Goal: Transaction & Acquisition: Purchase product/service

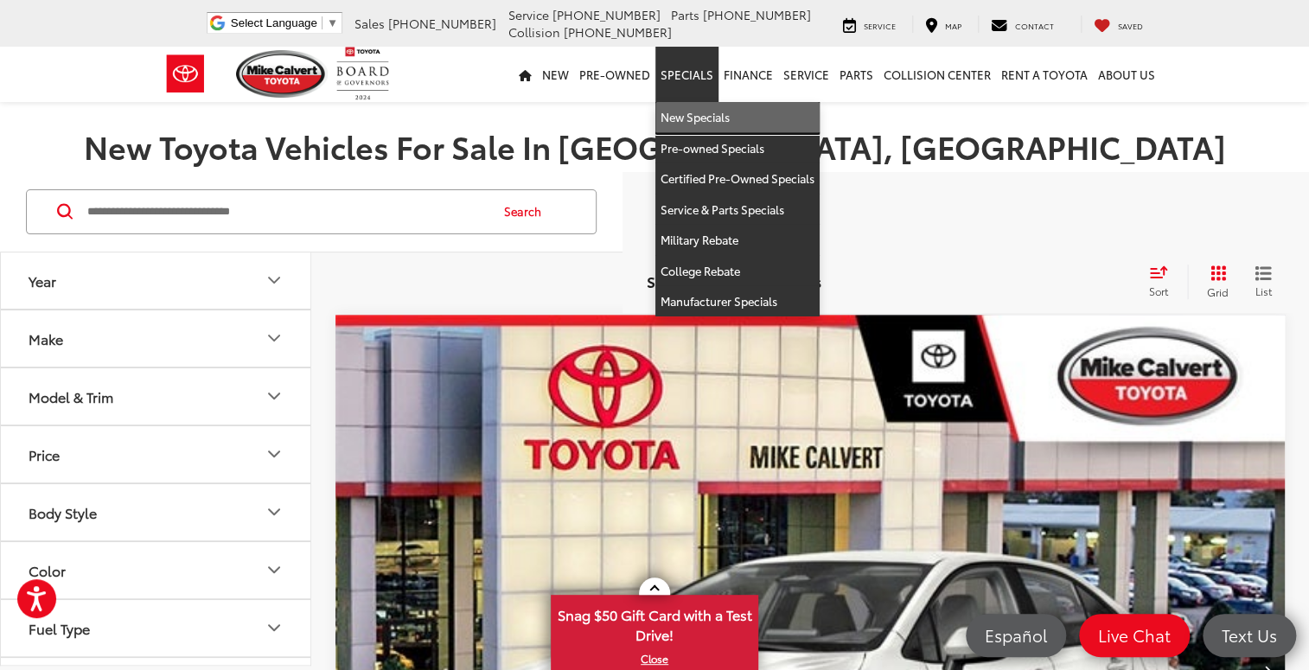
click at [685, 121] on link "New Specials" at bounding box center [737, 117] width 164 height 31
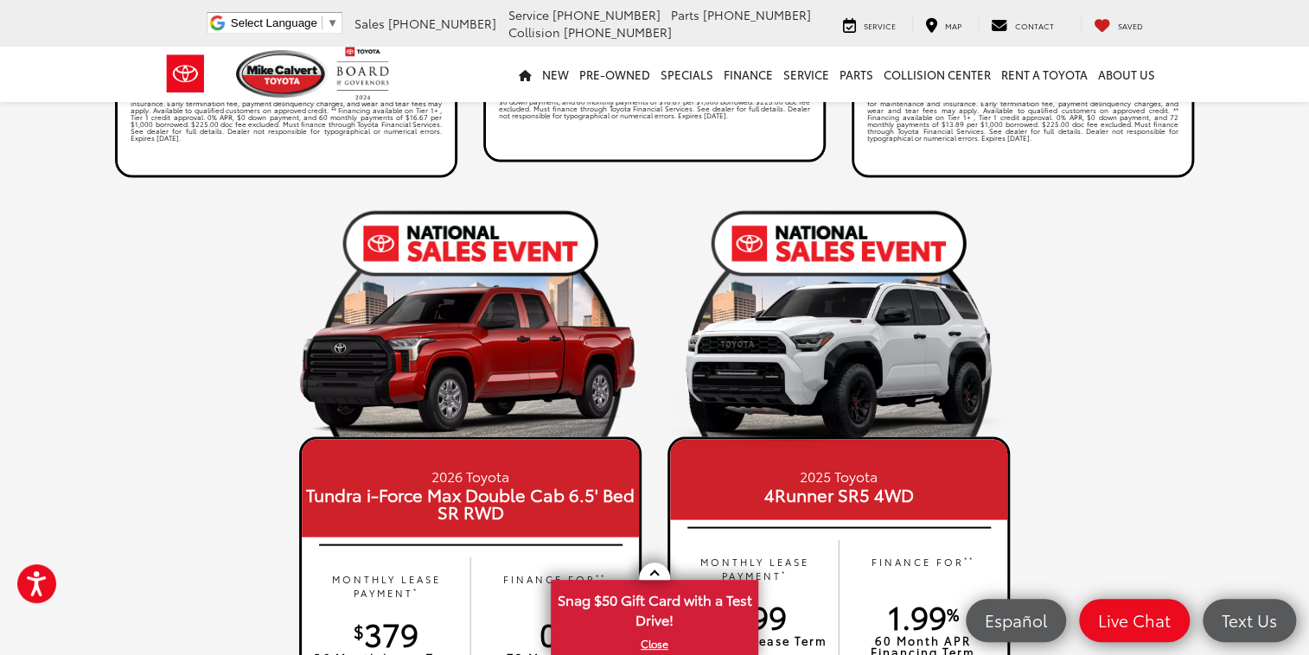
scroll to position [1729, 0]
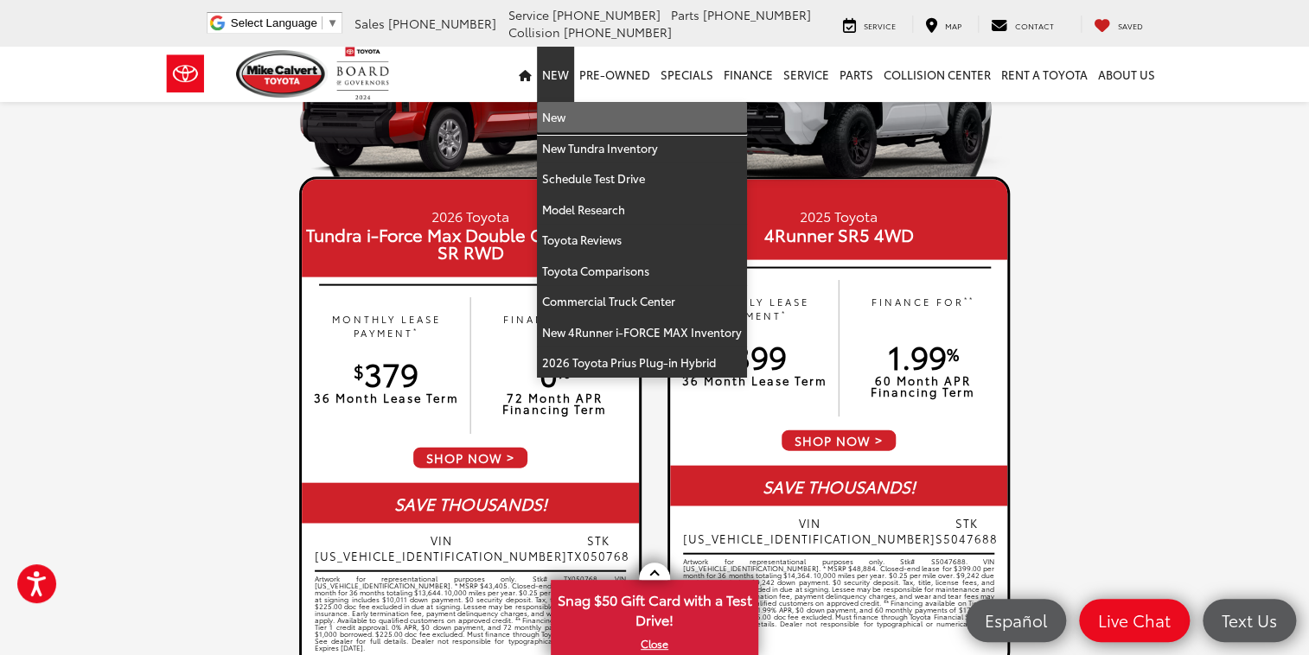
click at [564, 121] on link "New" at bounding box center [642, 117] width 210 height 31
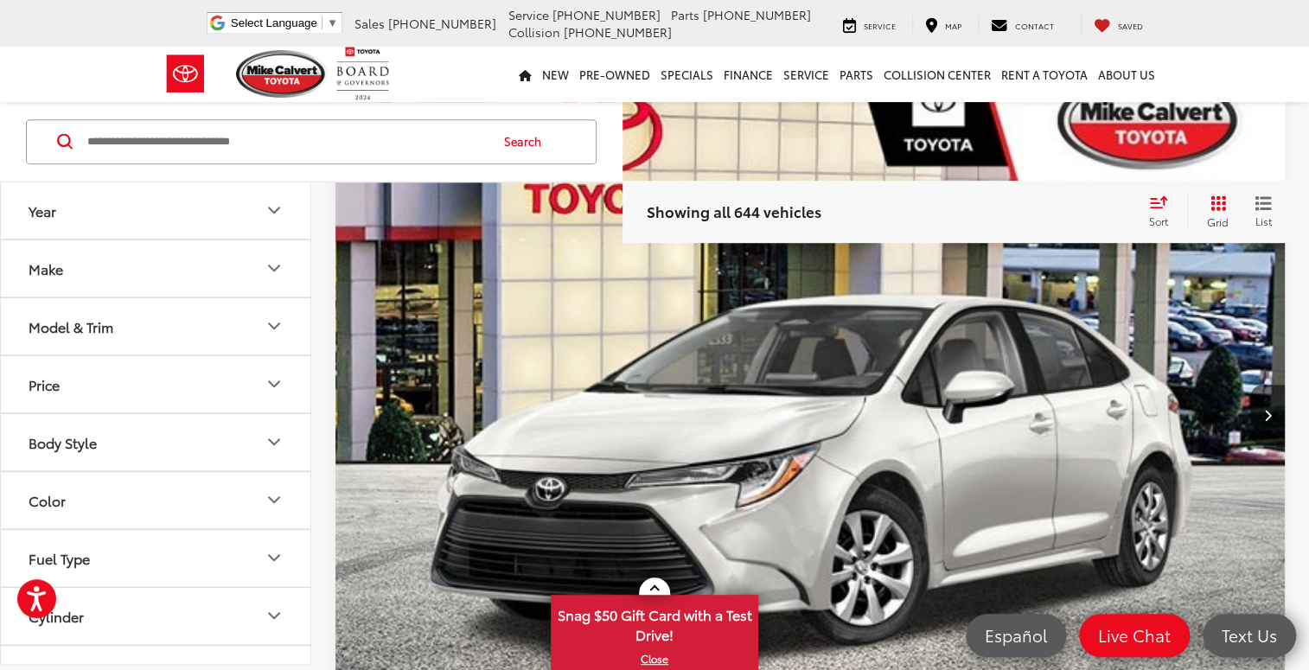
scroll to position [432, 0]
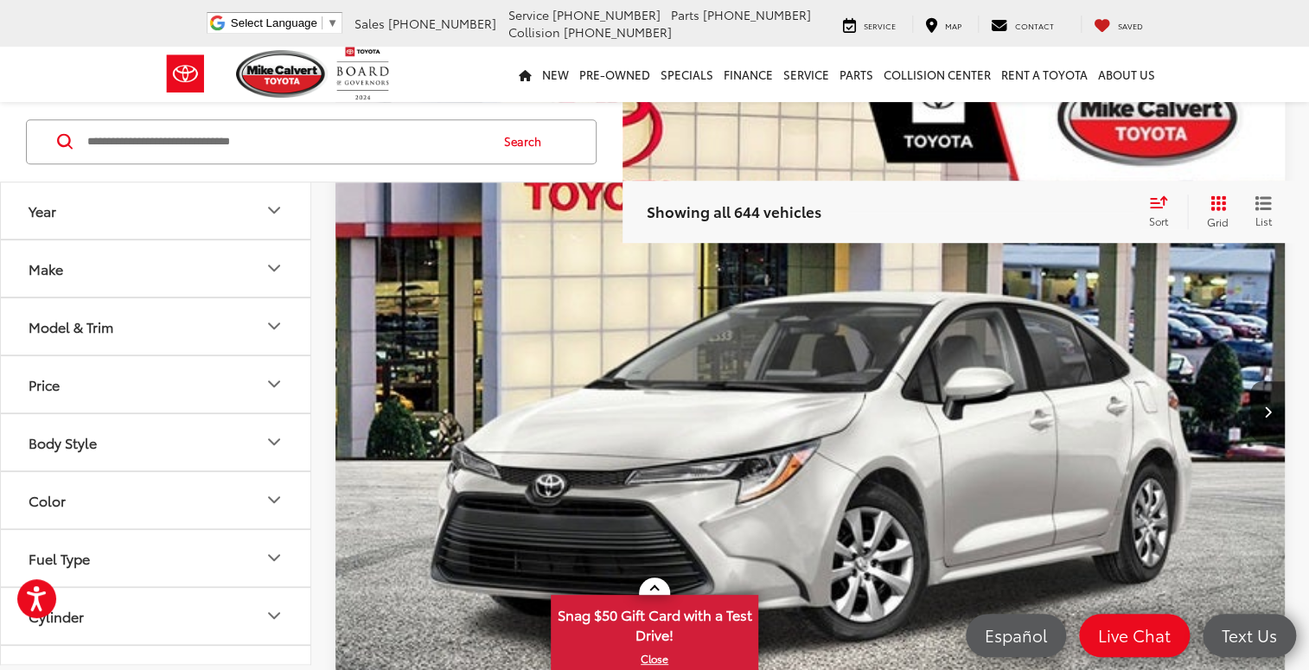
click at [270, 317] on icon "Model & Trim" at bounding box center [274, 326] width 21 height 21
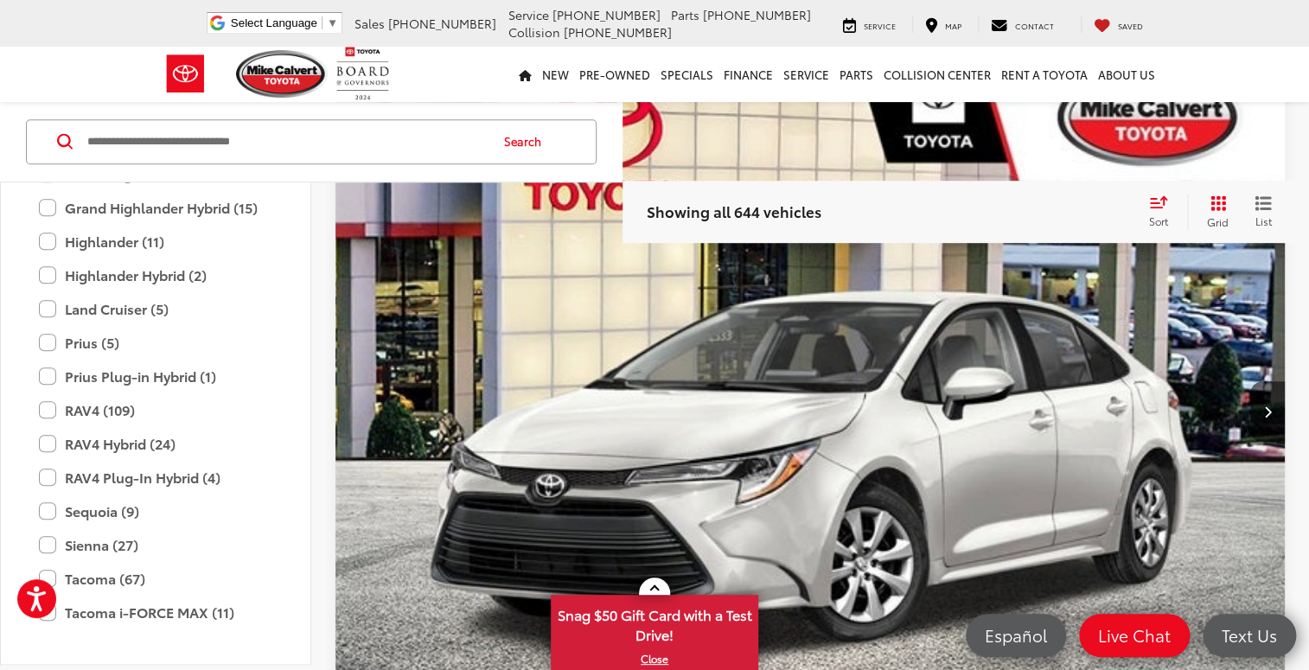
scroll to position [595, 0]
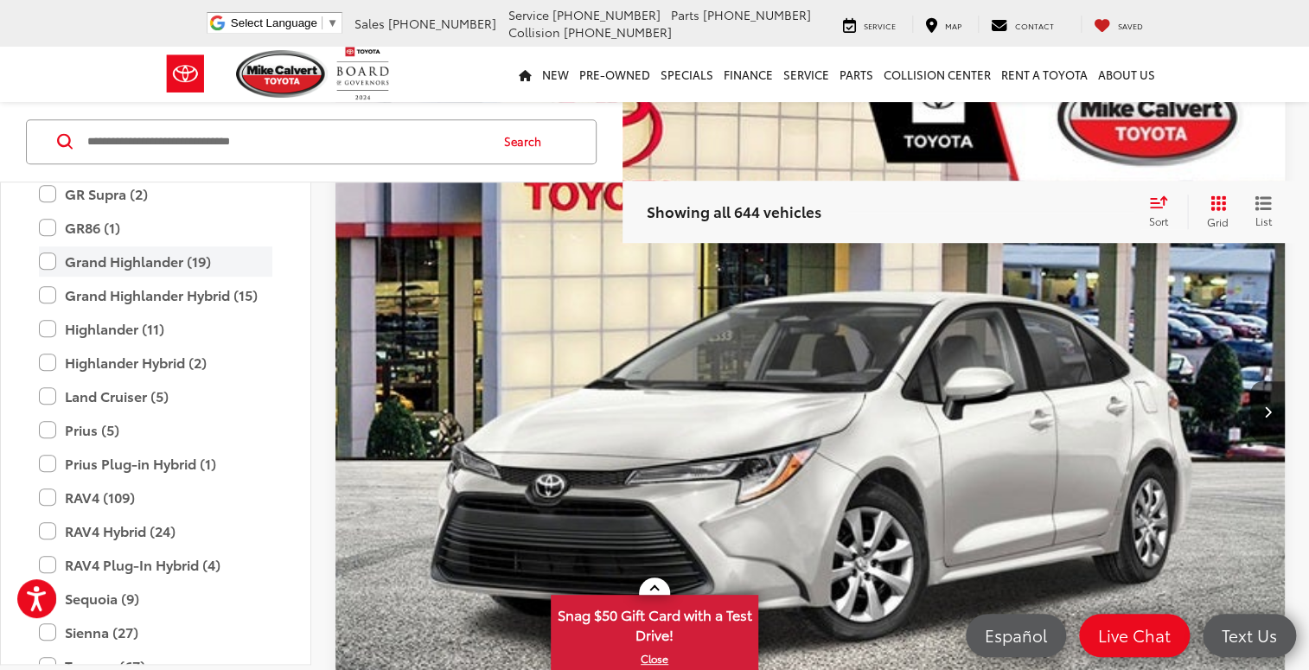
click at [183, 262] on label "Grand Highlander (19)" at bounding box center [155, 261] width 233 height 30
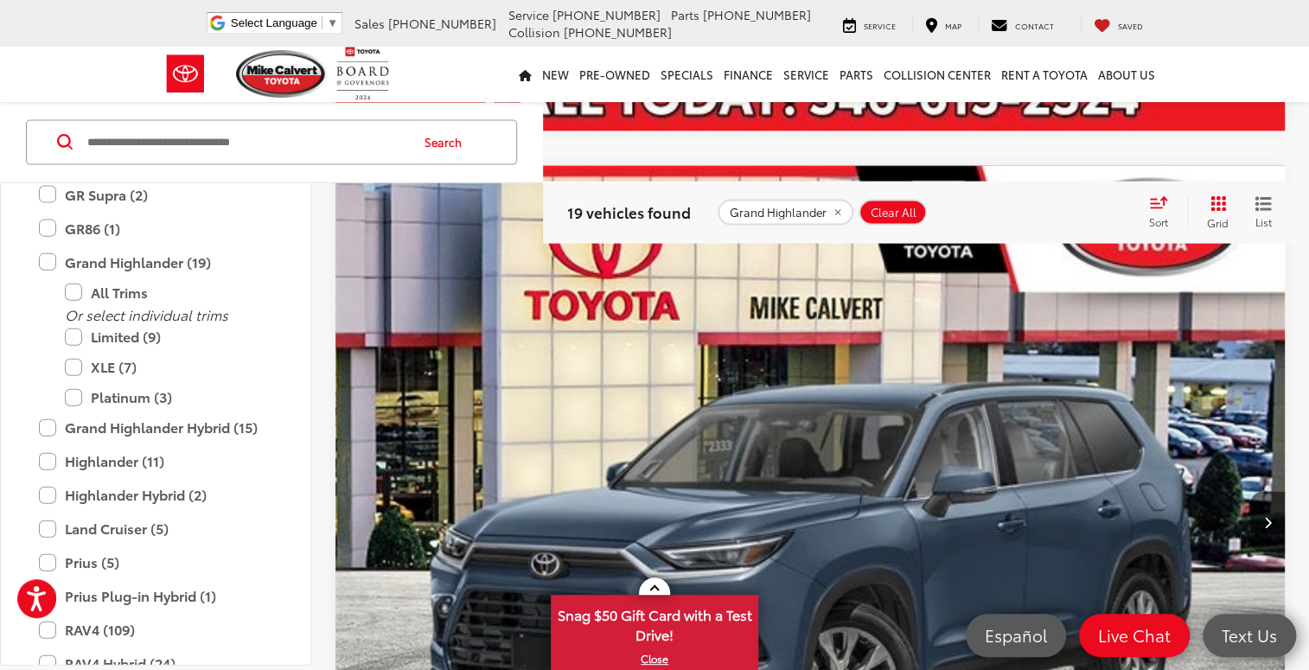
click at [820, 519] on img "2025 Toyota Grand Highlander Platinum 0" at bounding box center [810, 523] width 952 height 714
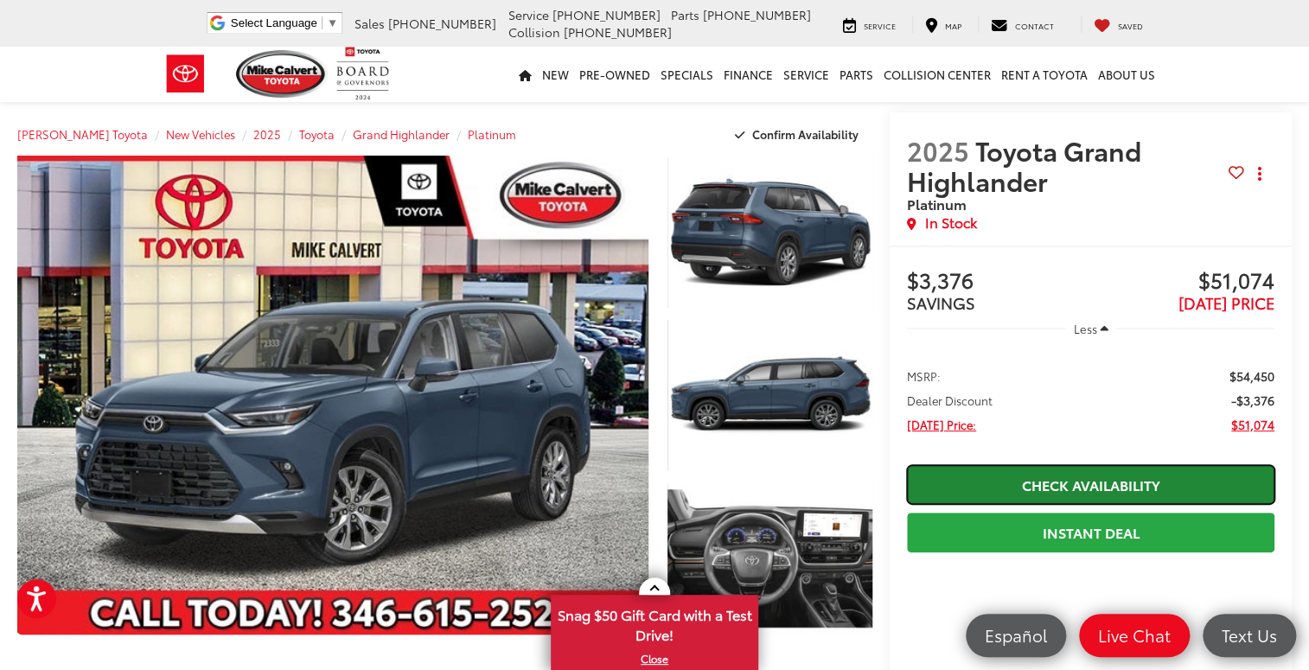
click at [1058, 489] on link "Check Availability" at bounding box center [1090, 484] width 367 height 39
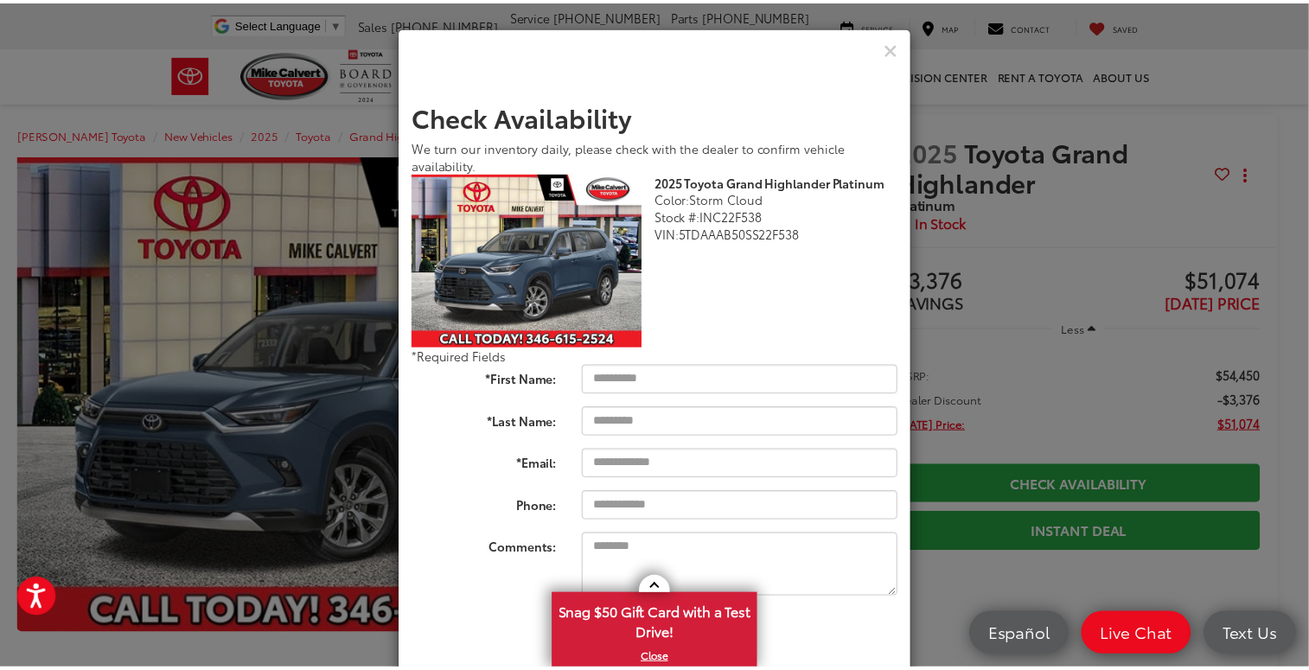
scroll to position [37, 0]
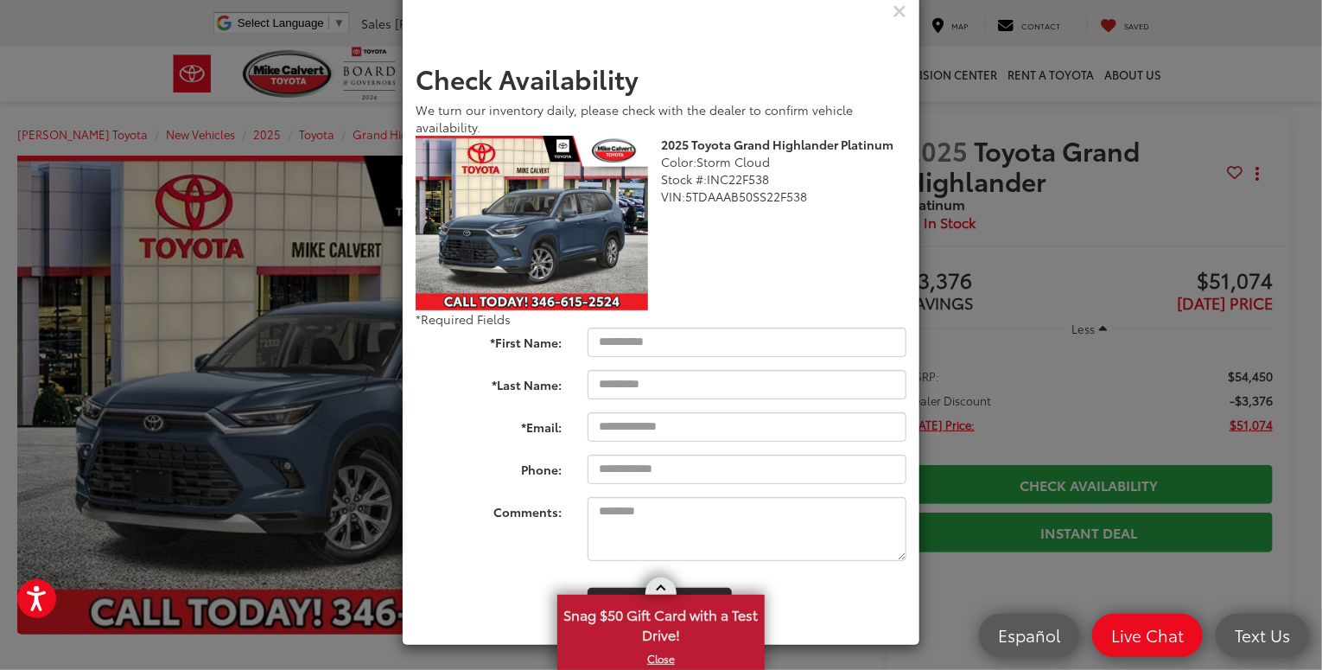
click at [660, 592] on span at bounding box center [661, 590] width 10 height 10
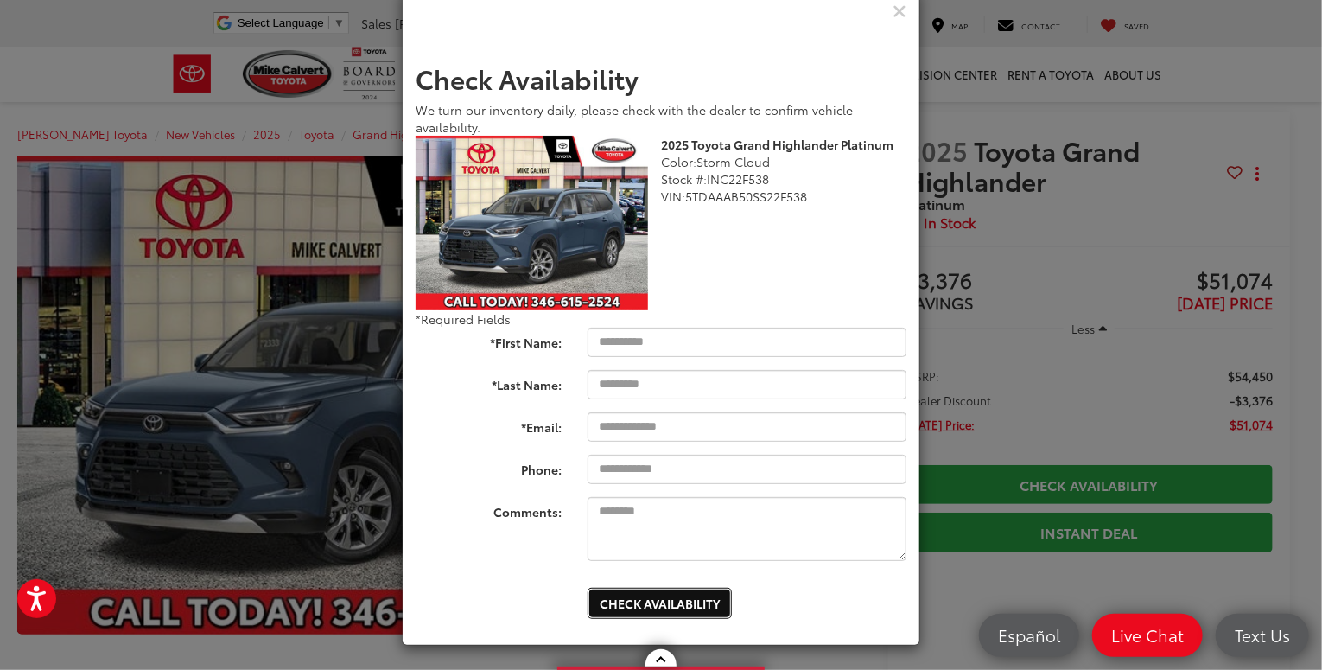
click at [676, 606] on button "Check Availability" at bounding box center [660, 603] width 144 height 31
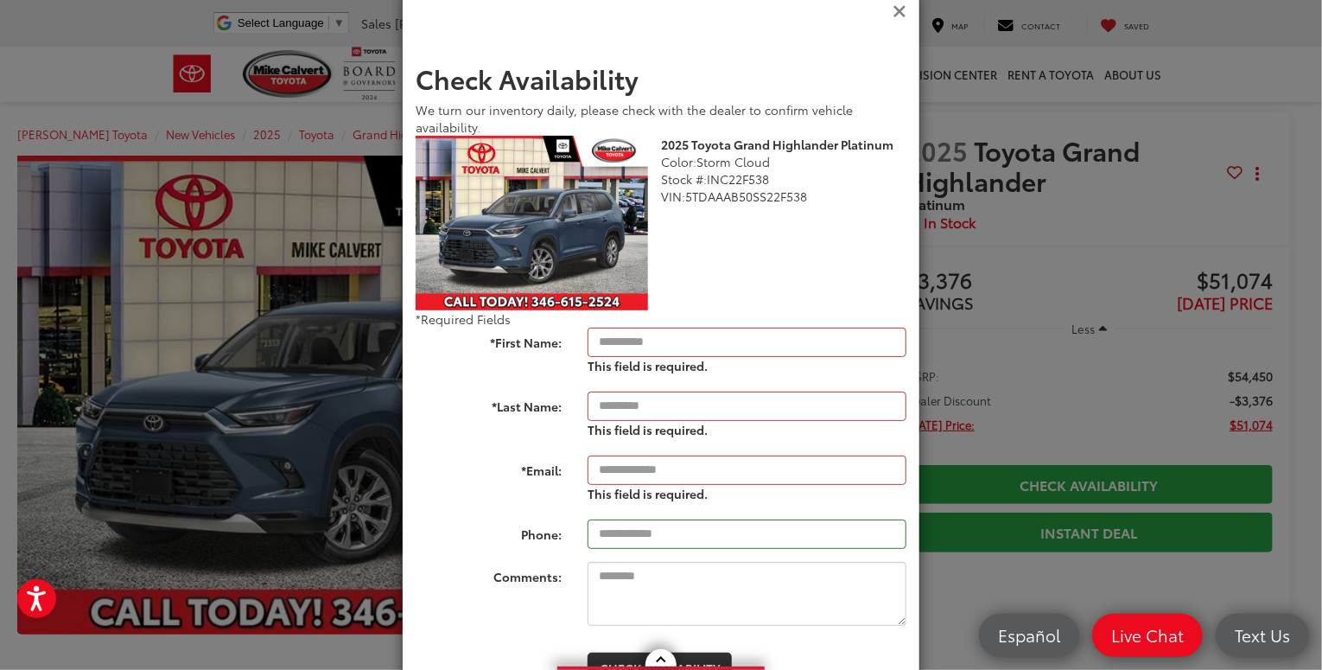
click at [893, 13] on icon "Close" at bounding box center [900, 12] width 14 height 18
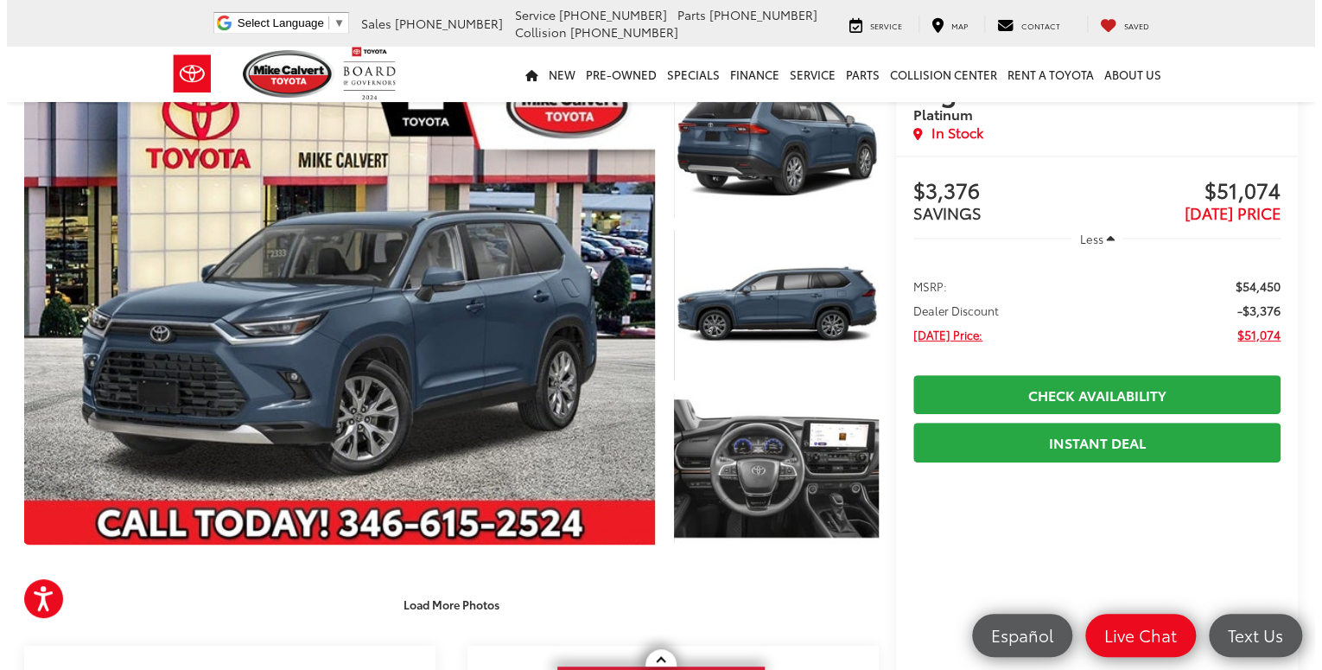
scroll to position [86, 0]
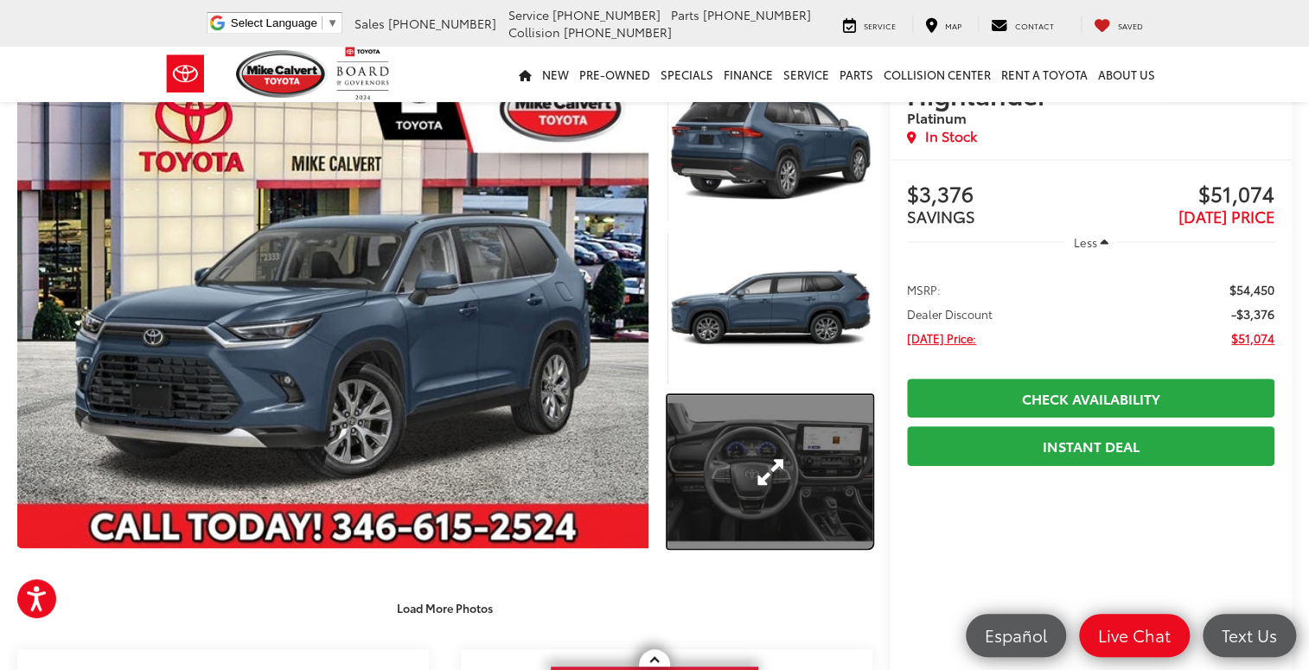
click at [726, 434] on link "Expand Photo 3" at bounding box center [769, 472] width 205 height 154
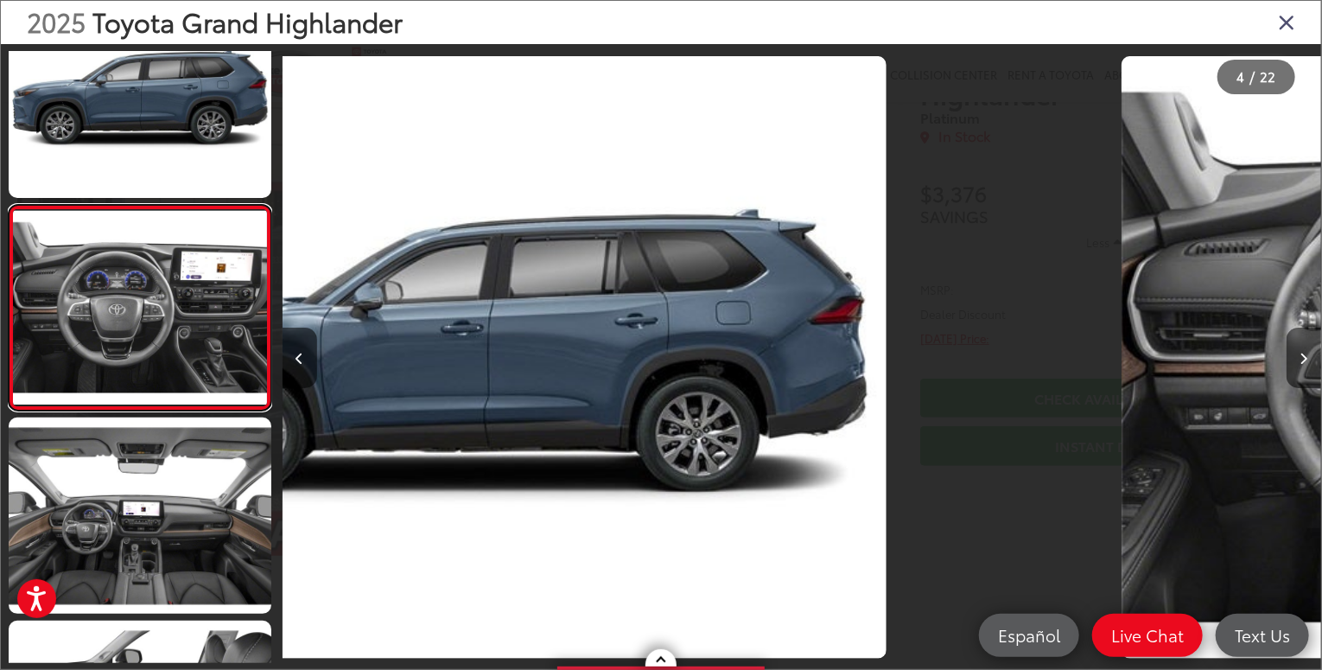
scroll to position [0, 3118]
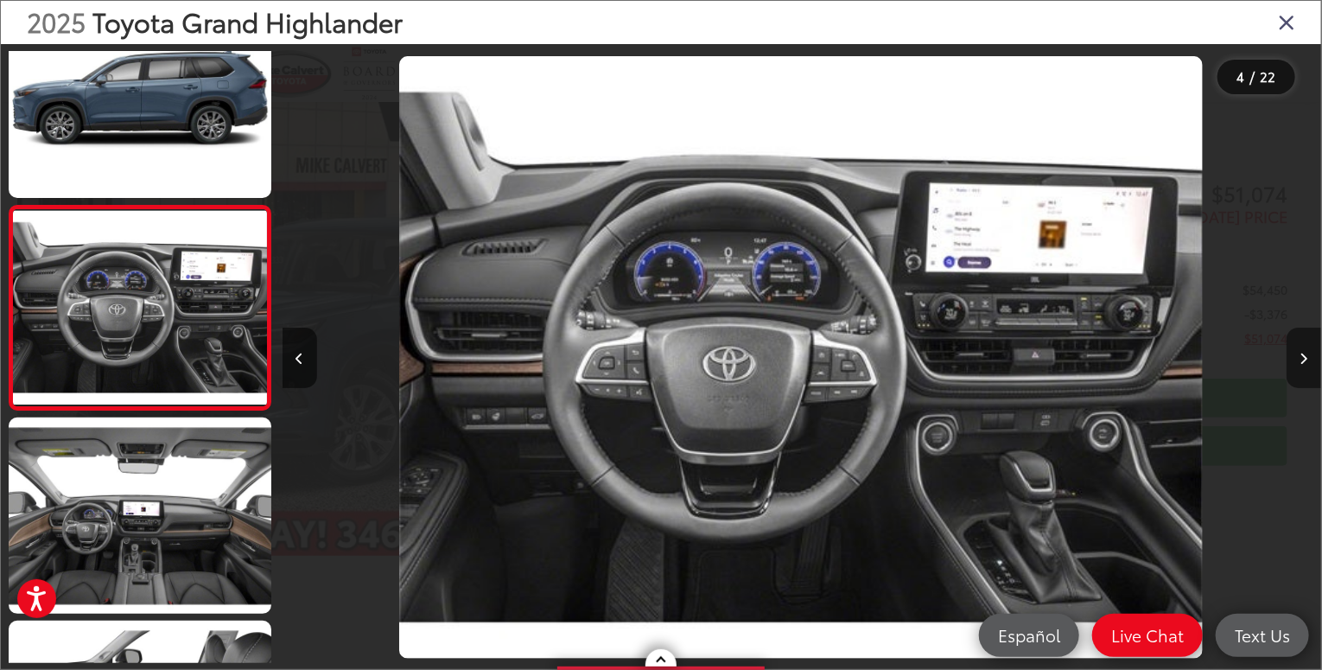
click at [1308, 358] on button "Next image" at bounding box center [1304, 358] width 35 height 61
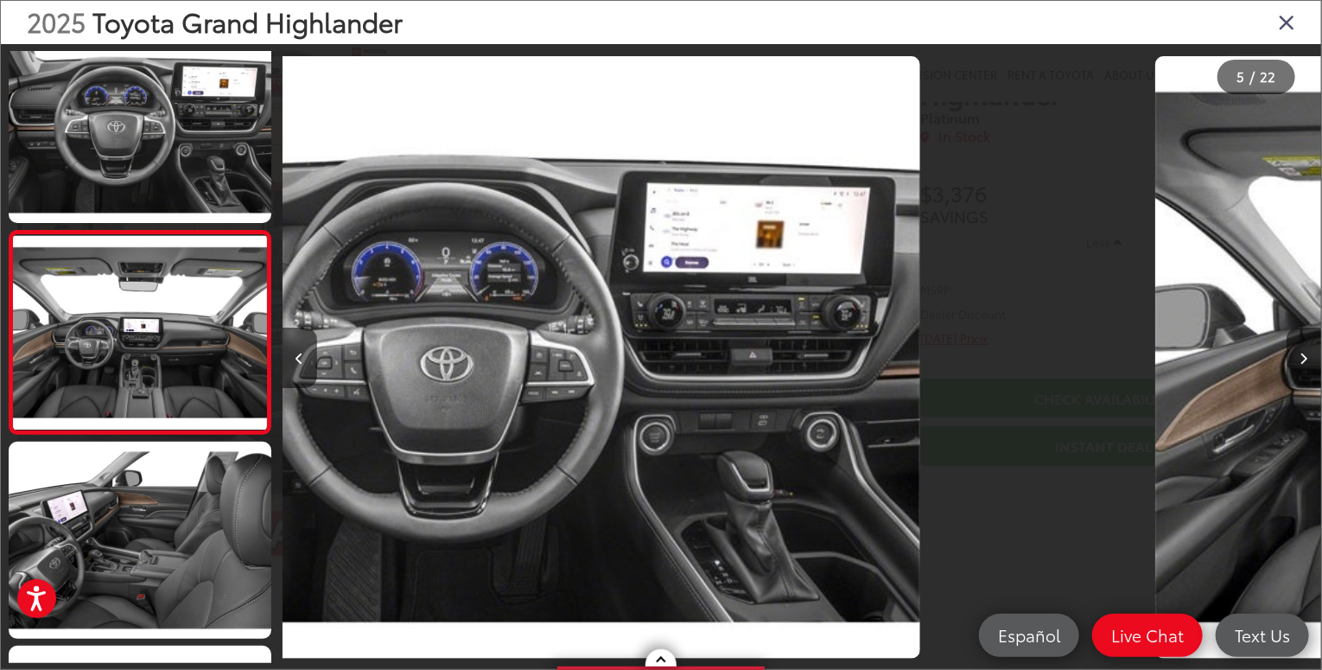
scroll to position [662, 0]
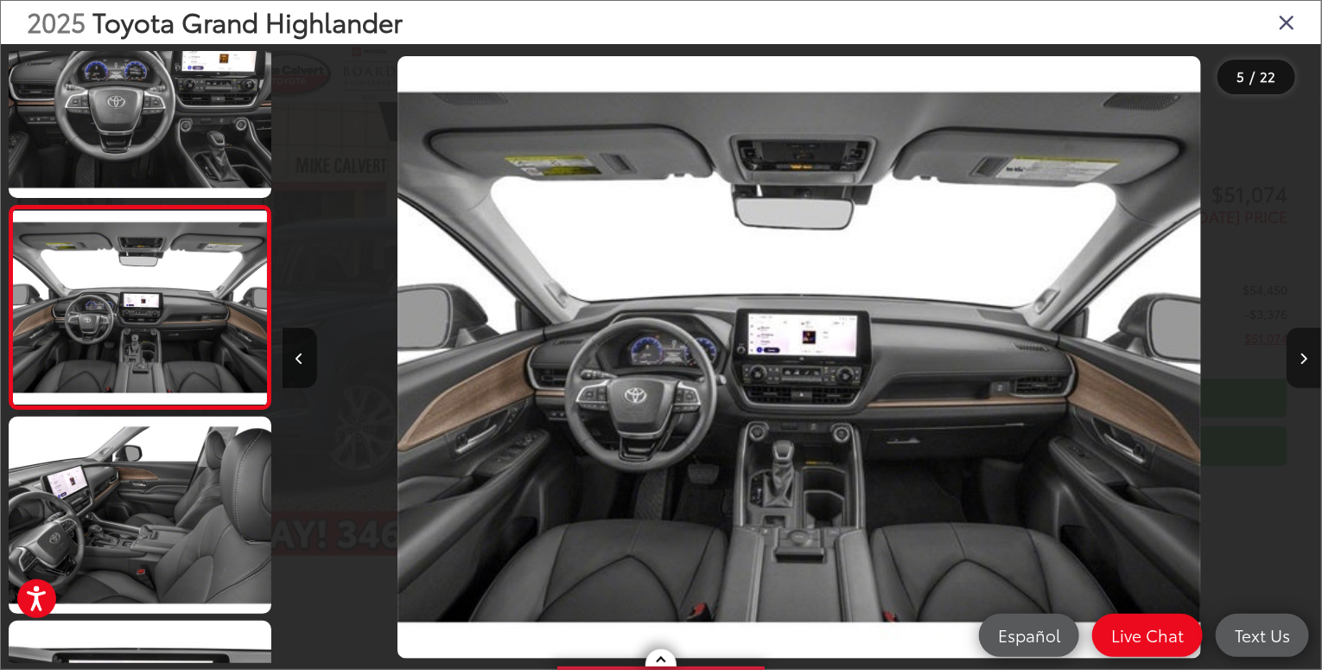
click at [1308, 358] on button "Next image" at bounding box center [1304, 358] width 35 height 61
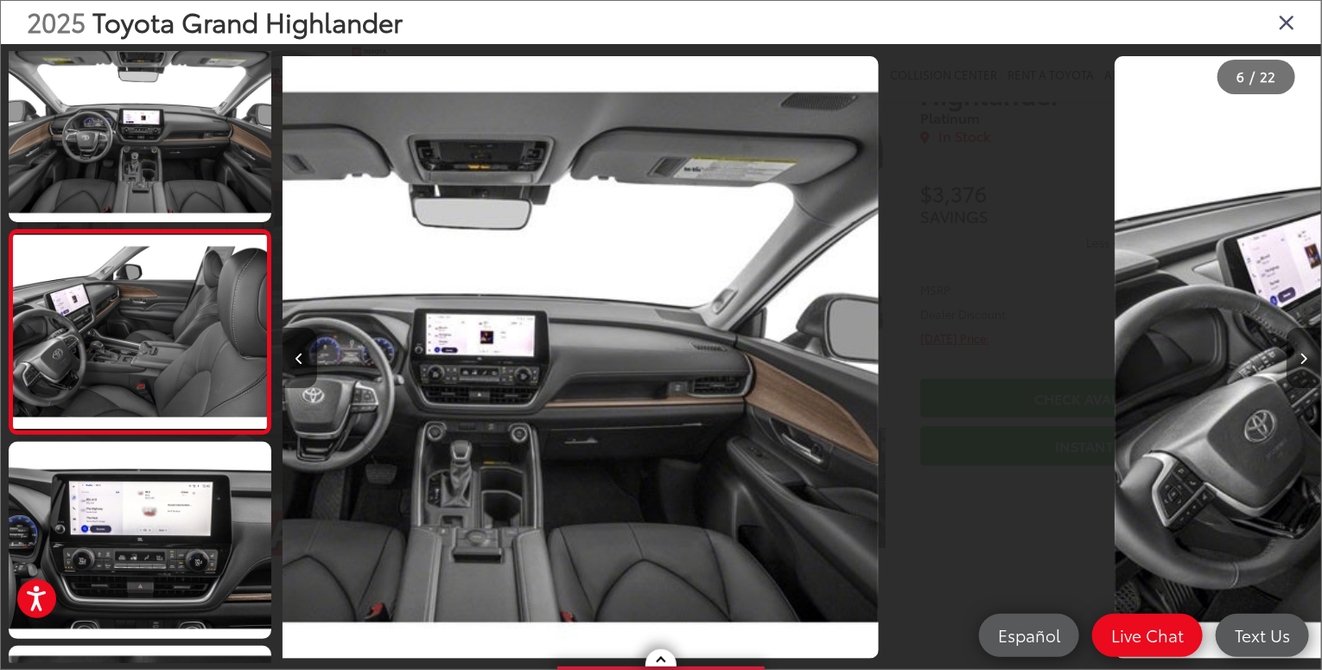
scroll to position [866, 0]
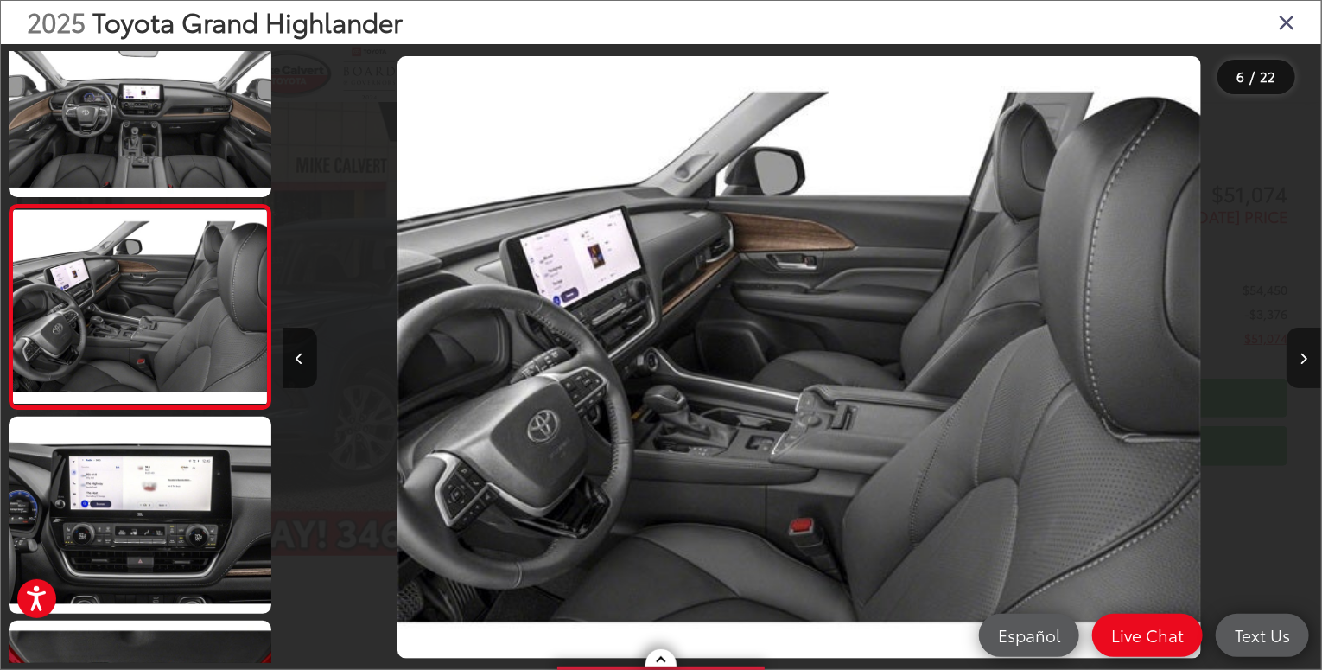
click at [1308, 358] on button "Next image" at bounding box center [1304, 358] width 35 height 61
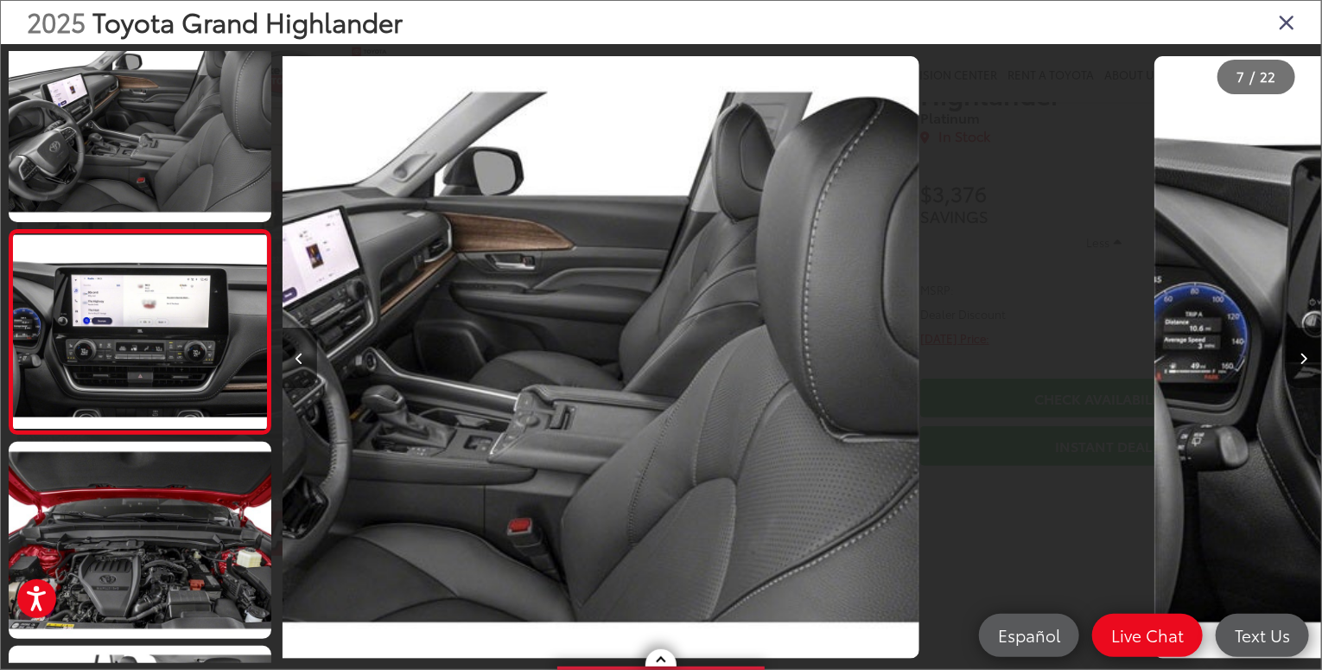
scroll to position [1070, 0]
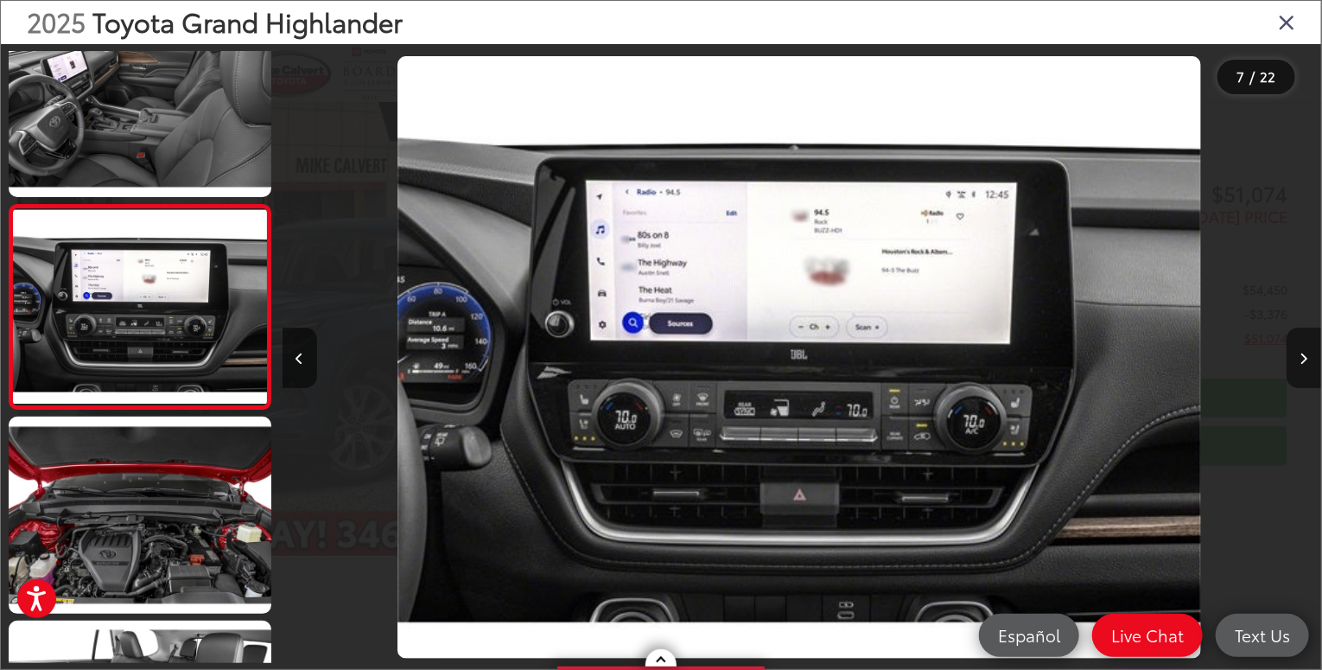
click at [1308, 358] on button "Next image" at bounding box center [1304, 358] width 35 height 61
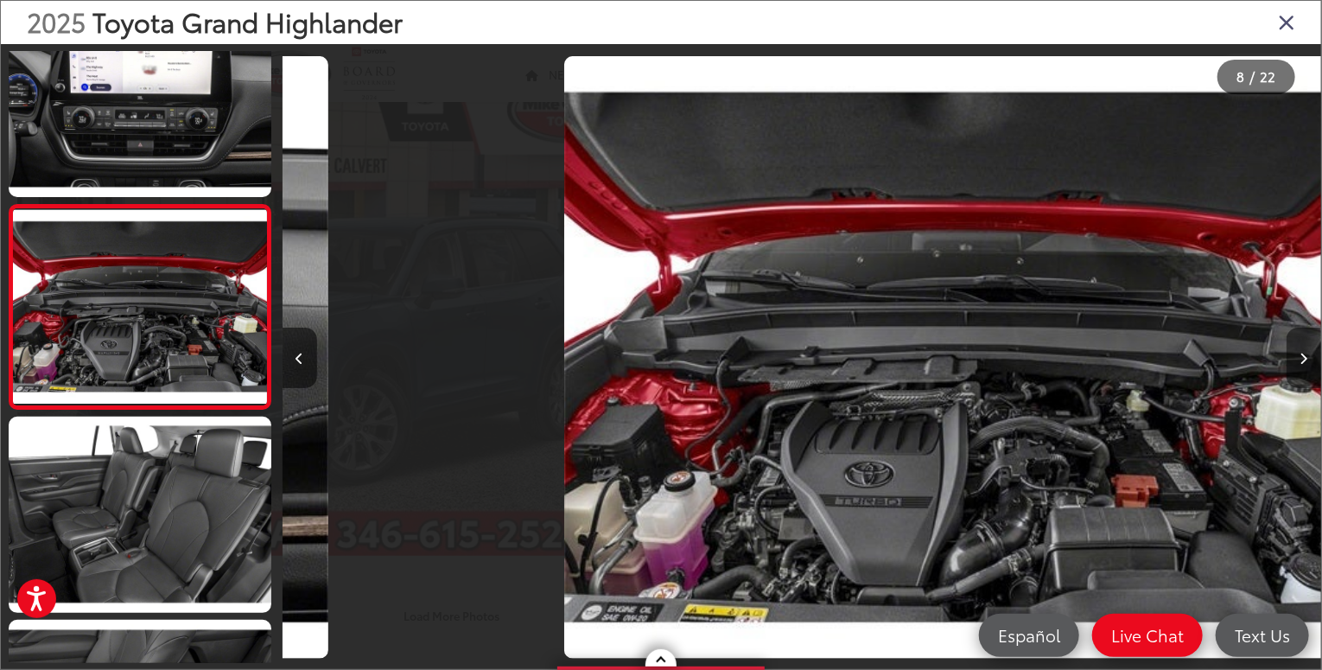
scroll to position [0, 7277]
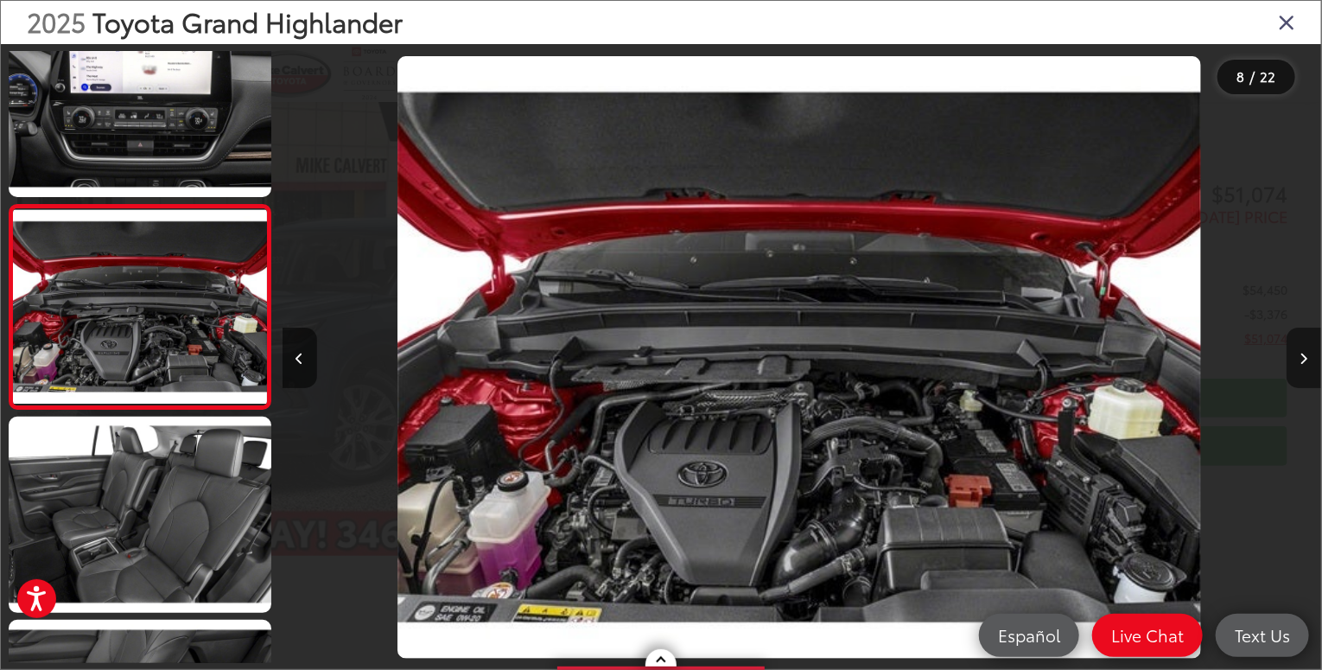
click at [1308, 358] on button "Next image" at bounding box center [1304, 358] width 35 height 61
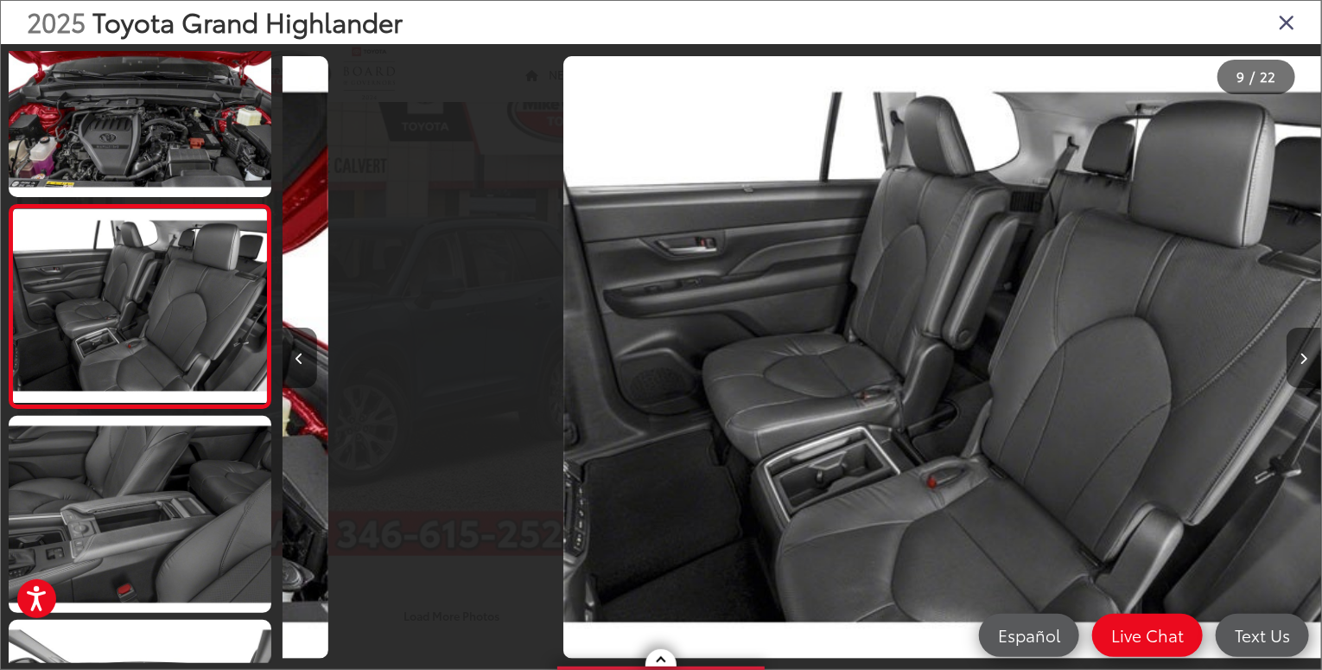
scroll to position [0, 8318]
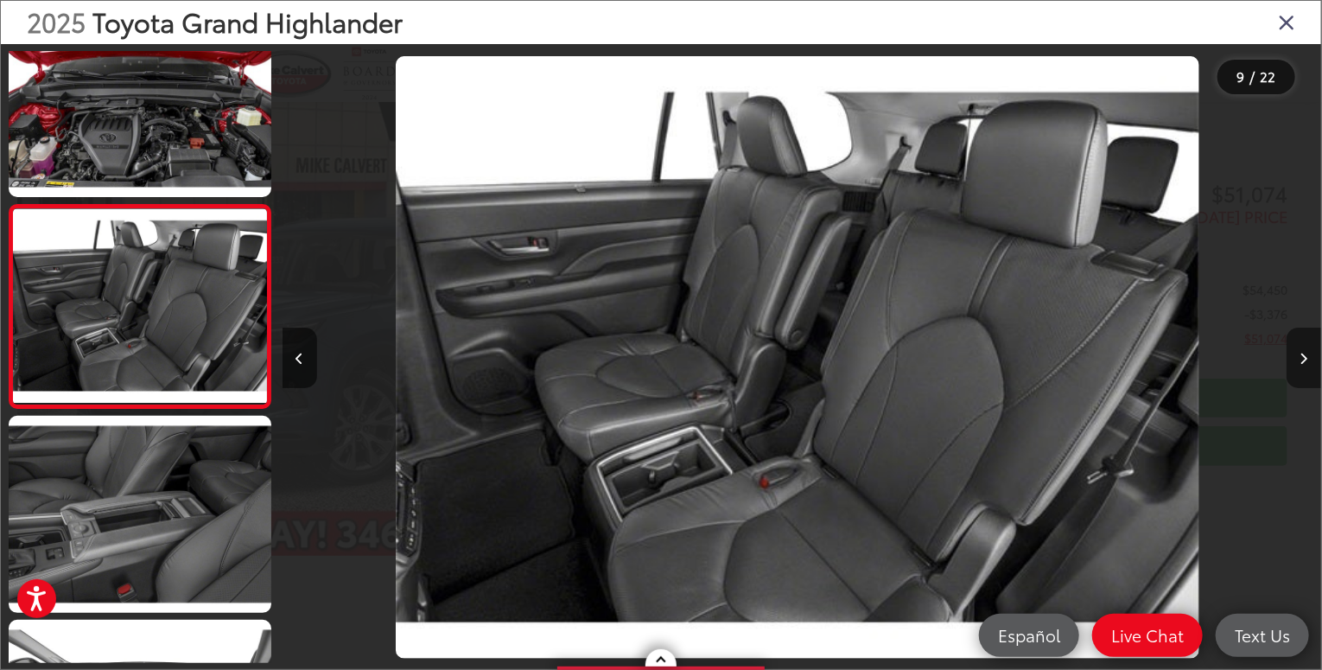
click at [1308, 353] on button "Next image" at bounding box center [1304, 358] width 35 height 61
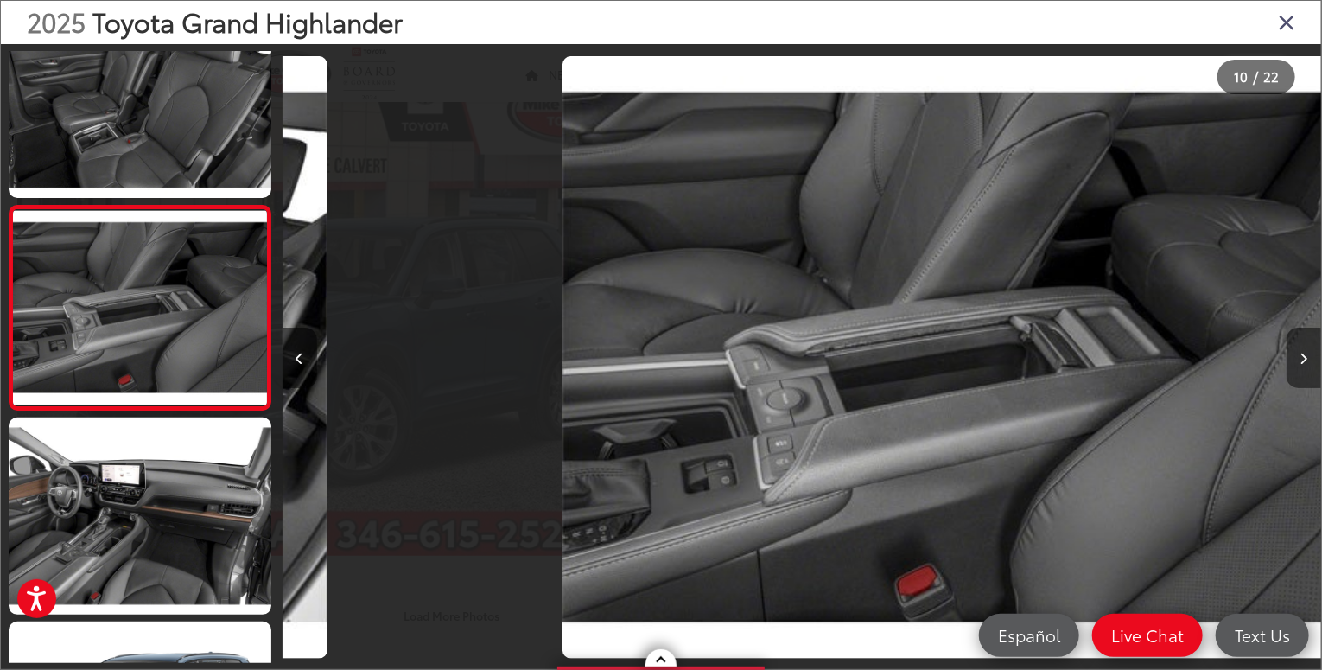
scroll to position [0, 9358]
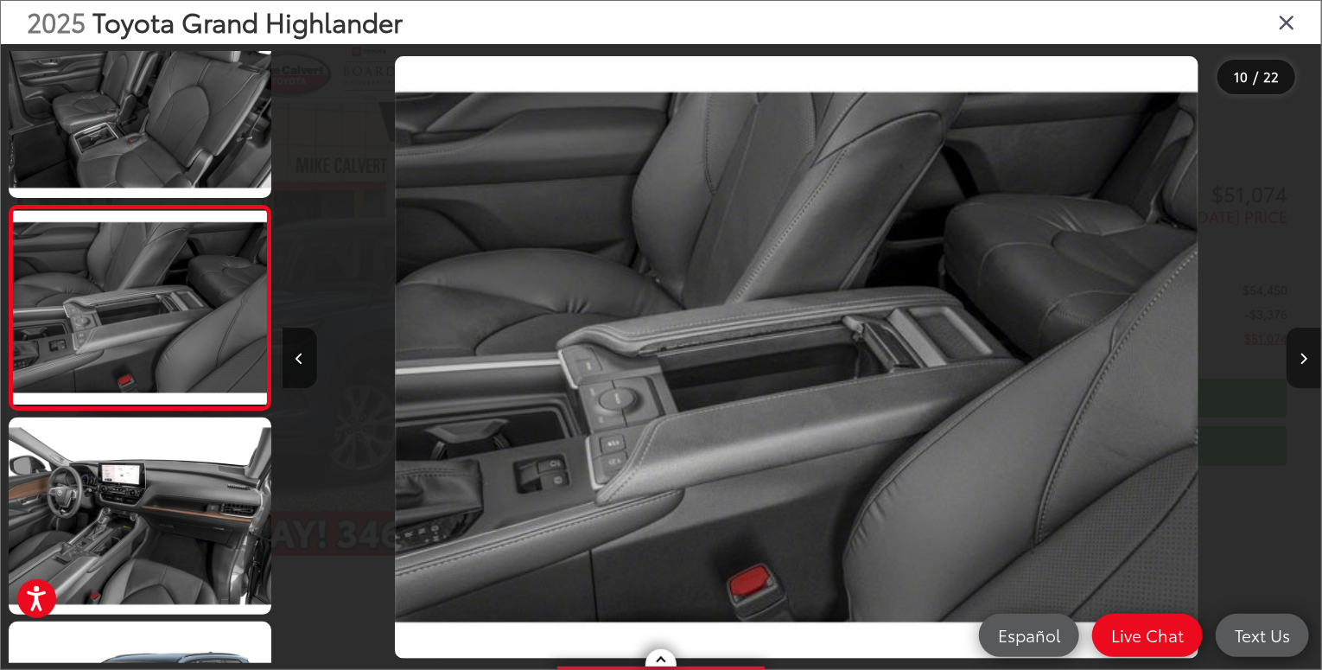
click at [1308, 353] on button "Next image" at bounding box center [1304, 358] width 35 height 61
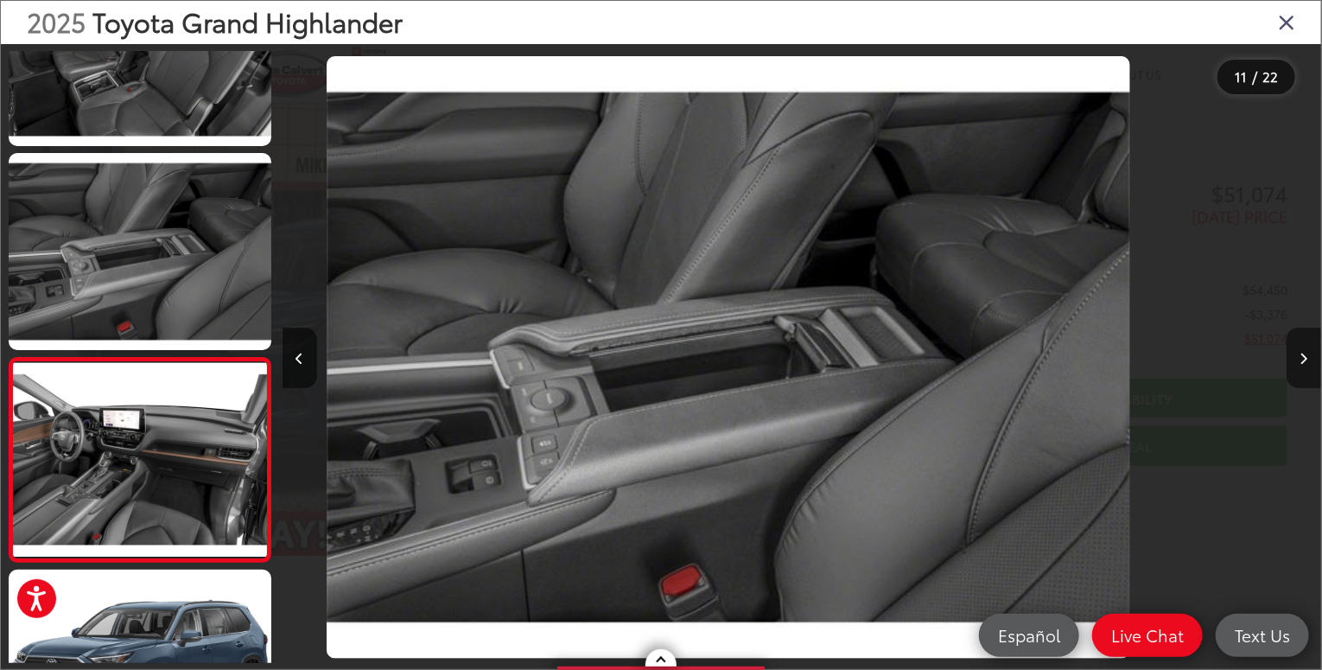
scroll to position [0, 0]
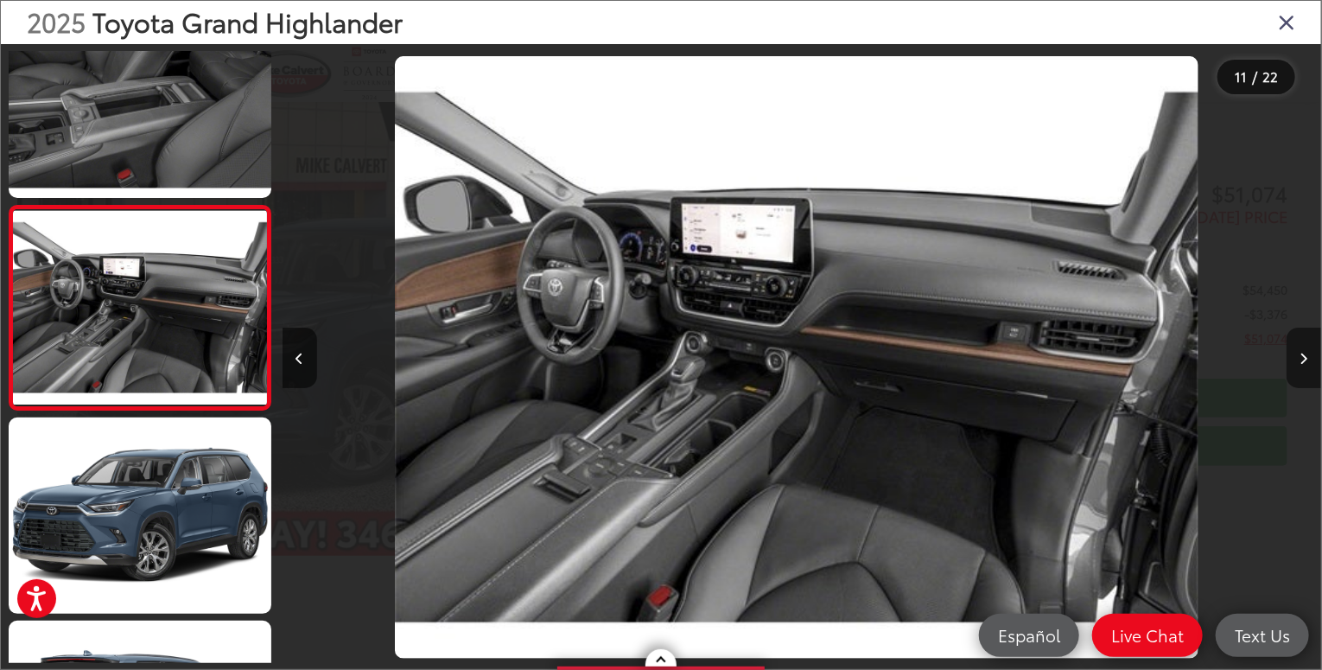
click at [1308, 353] on button "Next image" at bounding box center [1304, 358] width 35 height 61
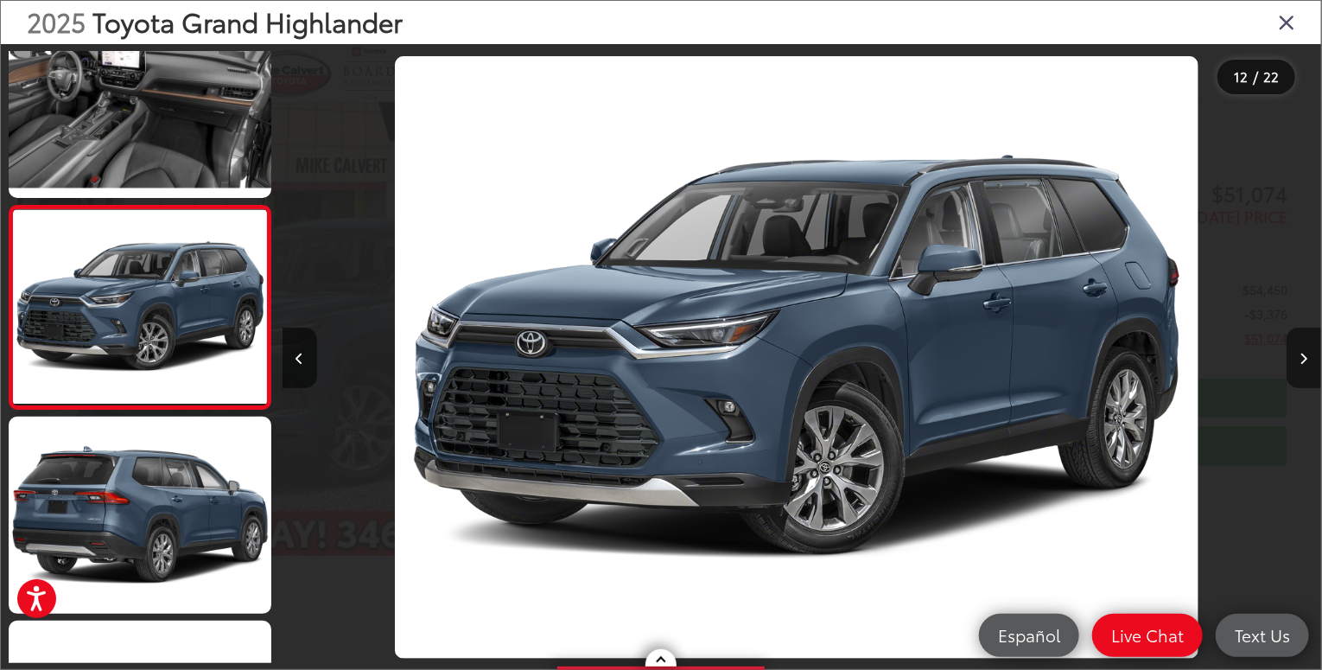
click at [1308, 353] on button "Next image" at bounding box center [1304, 358] width 35 height 61
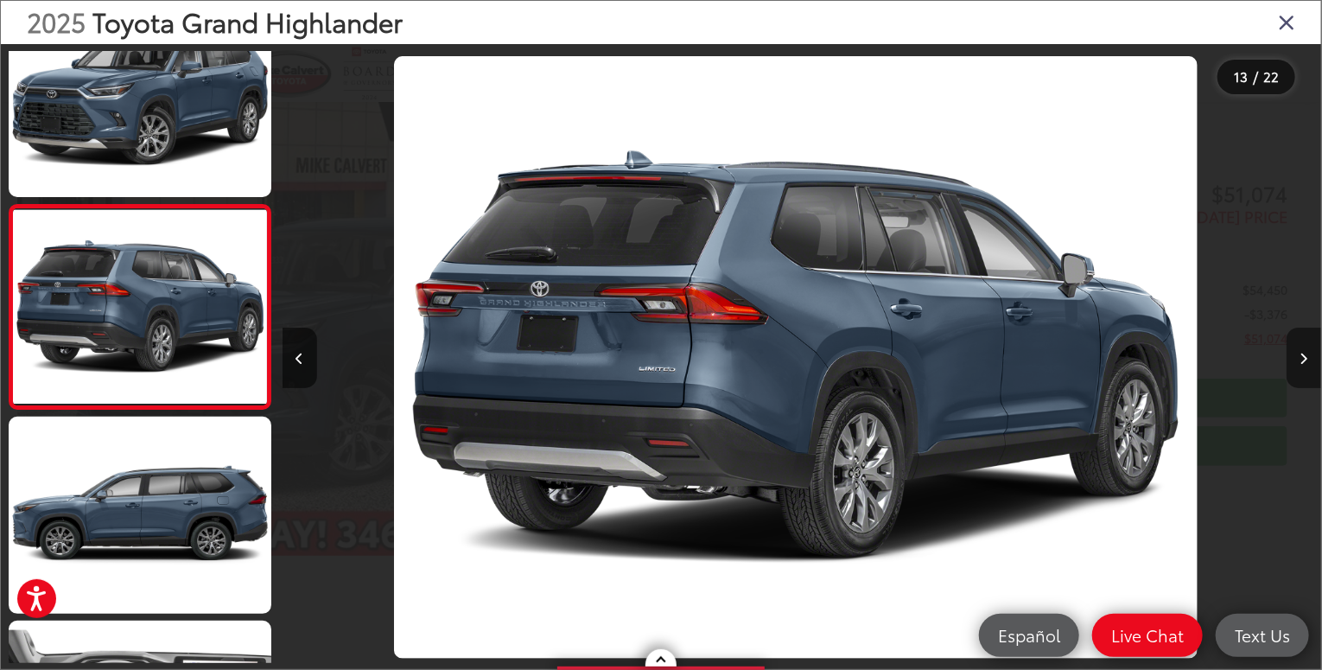
click at [1308, 351] on button "Next image" at bounding box center [1304, 358] width 35 height 61
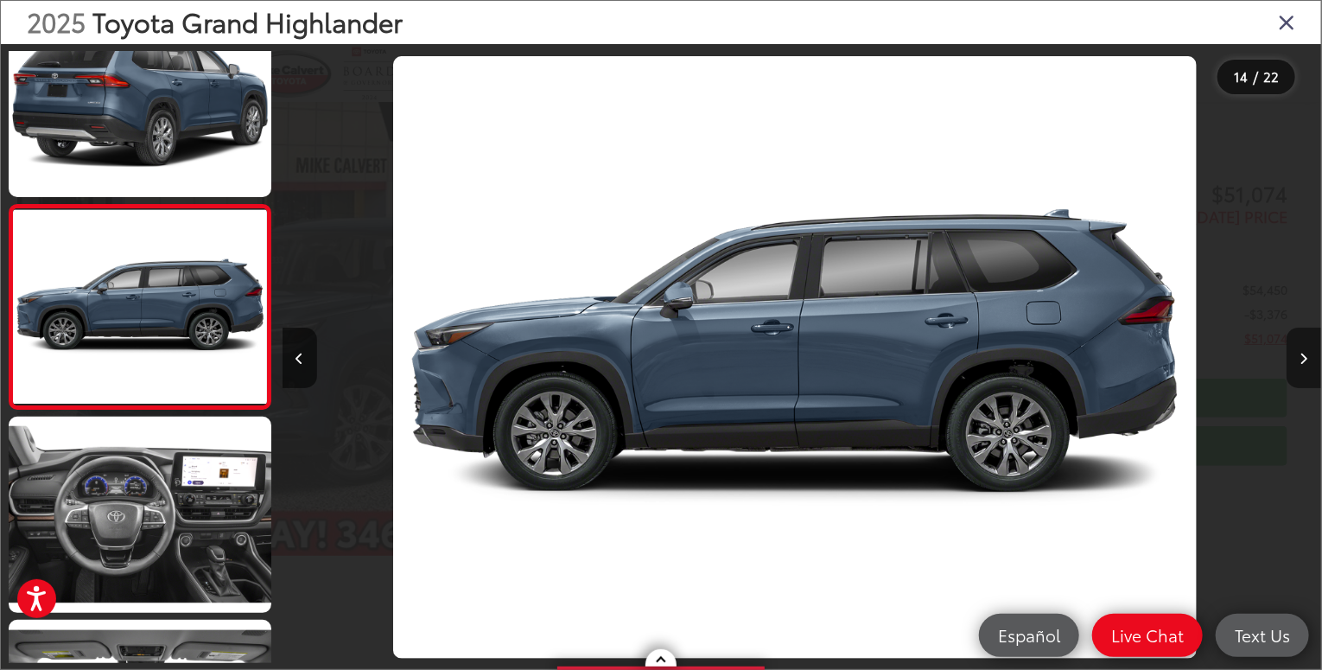
click at [1300, 351] on button "Next image" at bounding box center [1304, 358] width 35 height 61
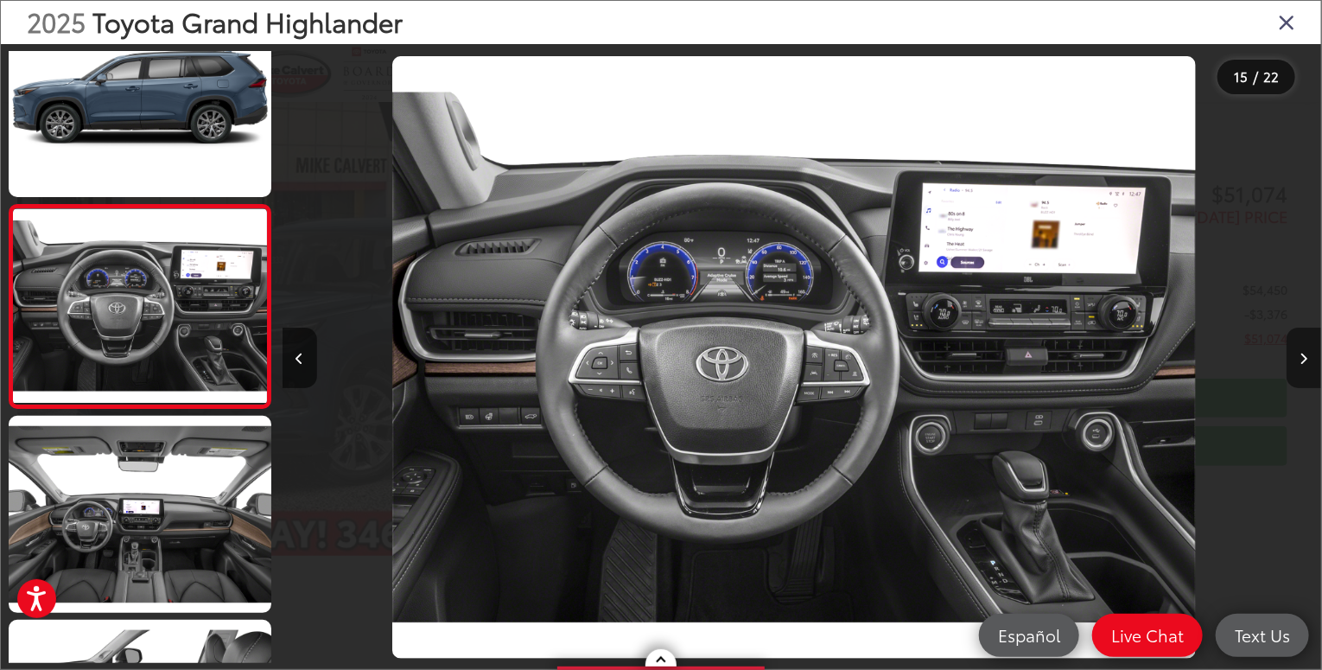
click at [1300, 351] on button "Next image" at bounding box center [1304, 358] width 35 height 61
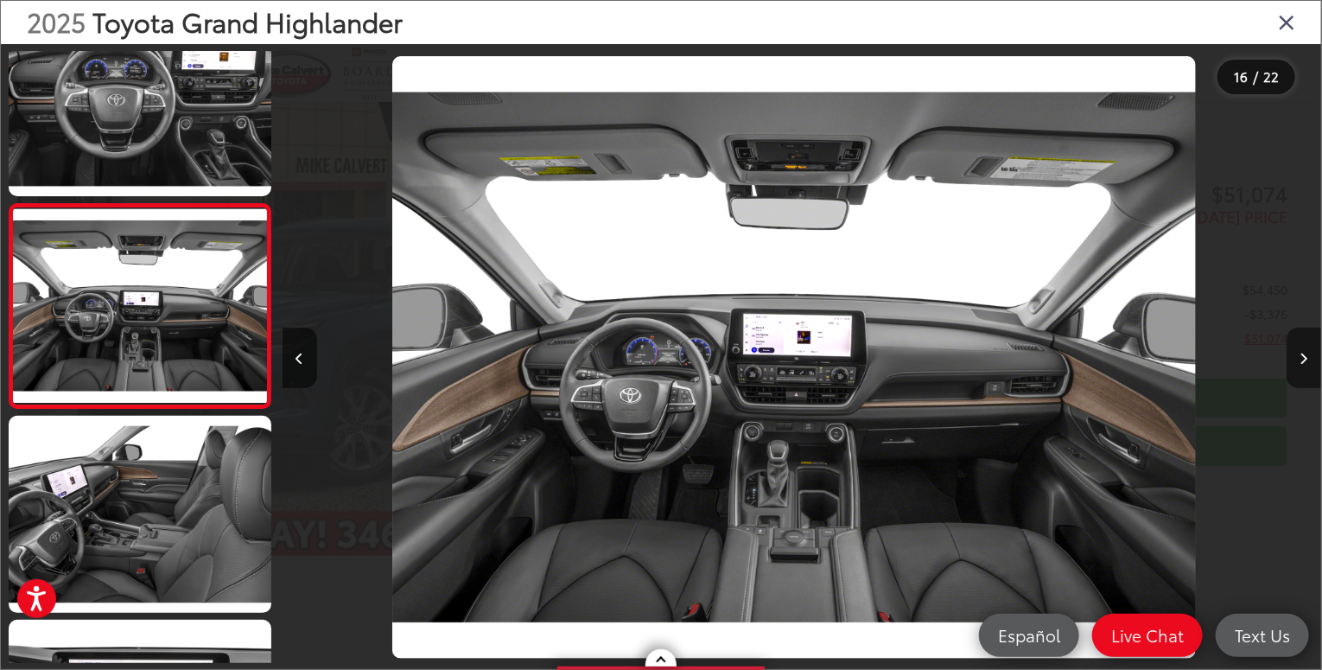
click at [1300, 351] on button "Next image" at bounding box center [1304, 358] width 35 height 61
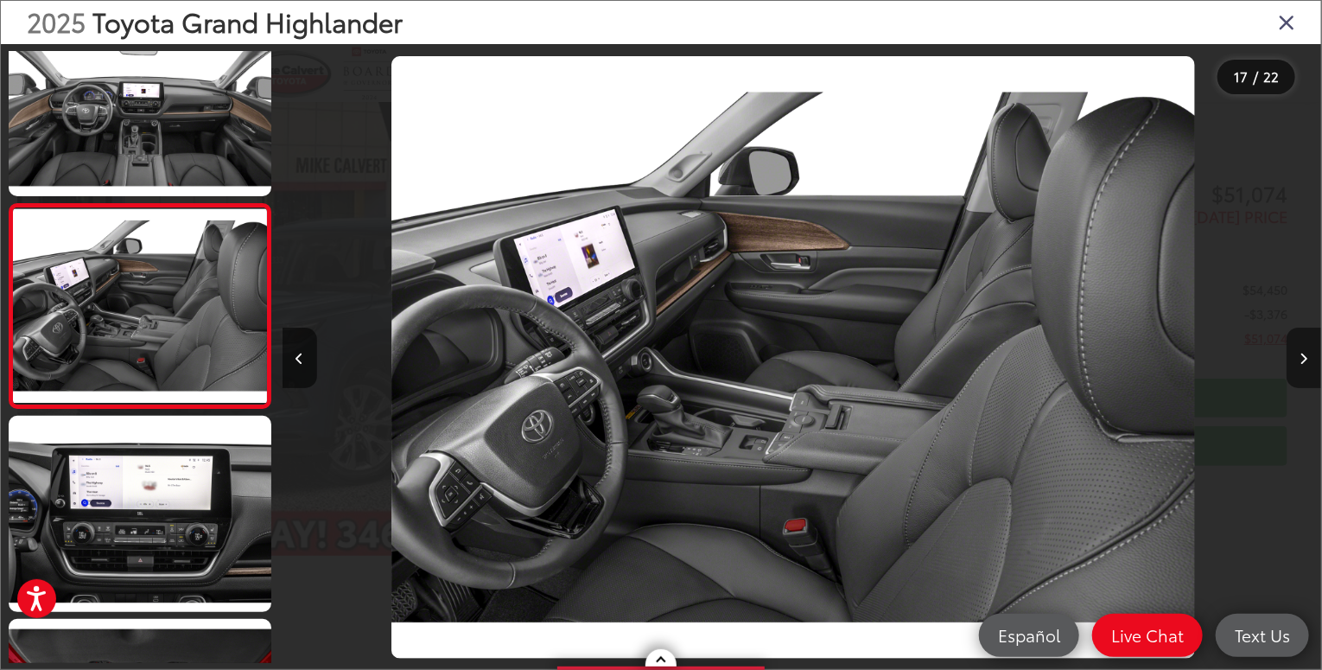
click at [1300, 351] on button "Next image" at bounding box center [1304, 358] width 35 height 61
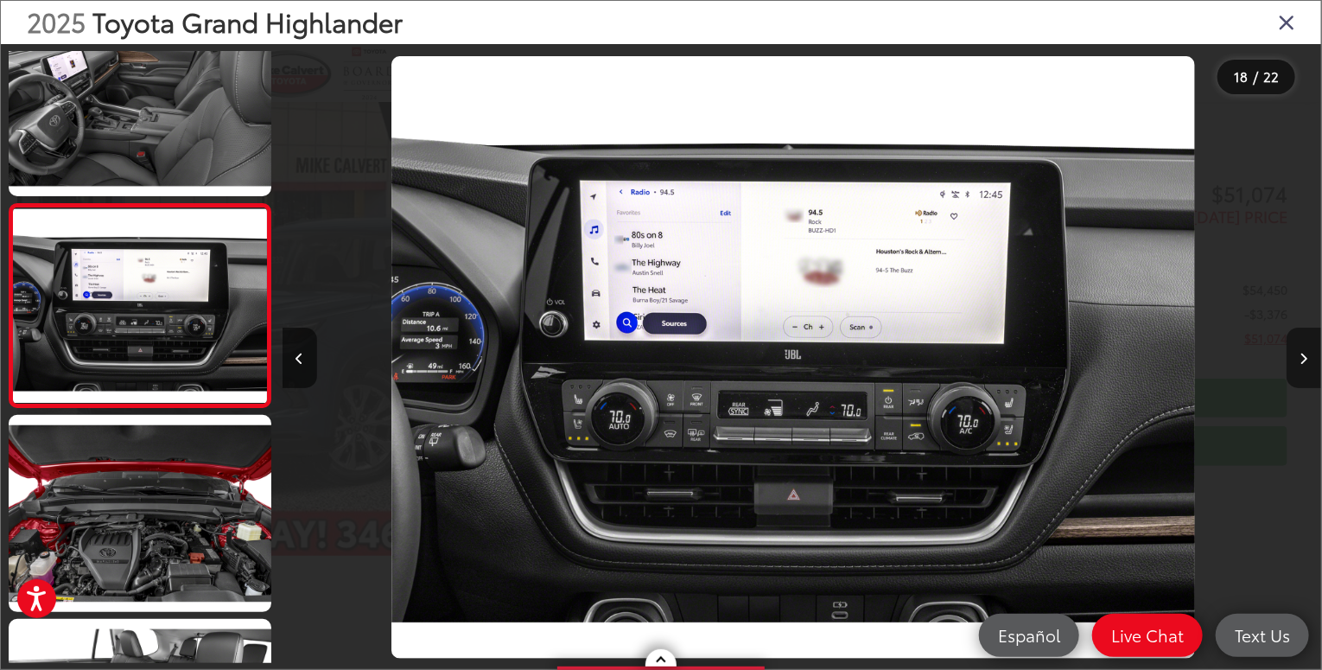
click at [1299, 352] on button "Next image" at bounding box center [1304, 358] width 35 height 61
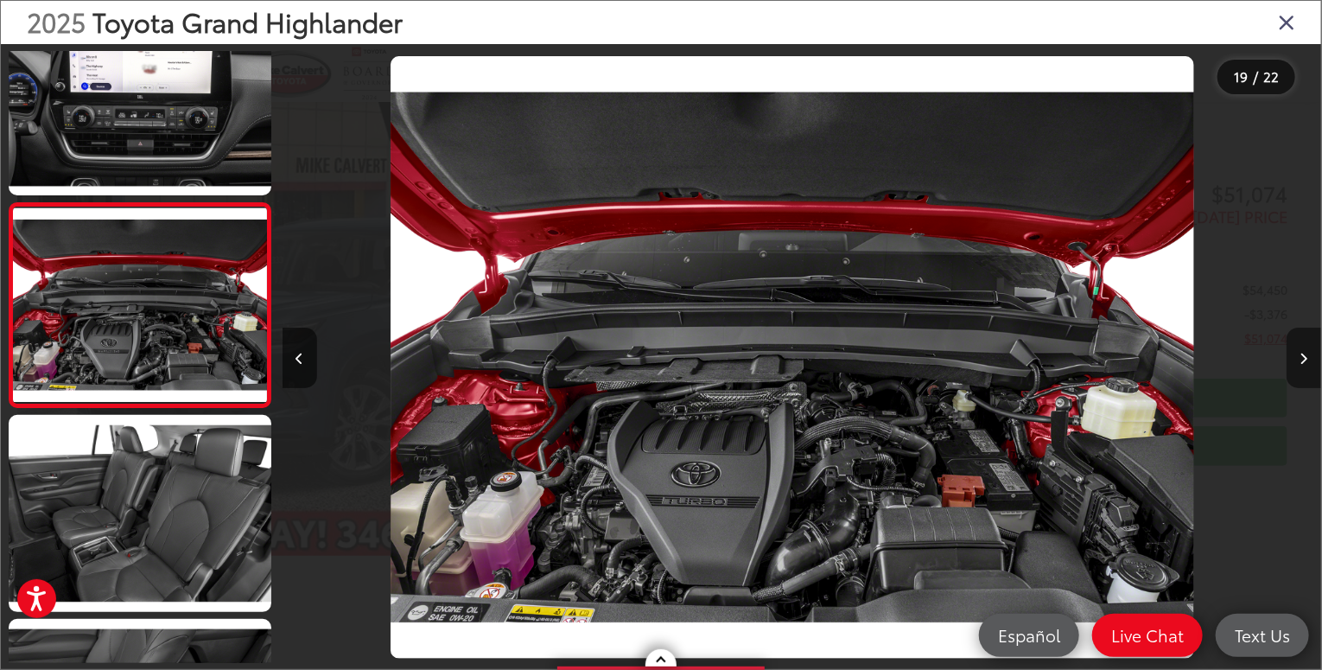
click at [1296, 352] on button "Next image" at bounding box center [1304, 358] width 35 height 61
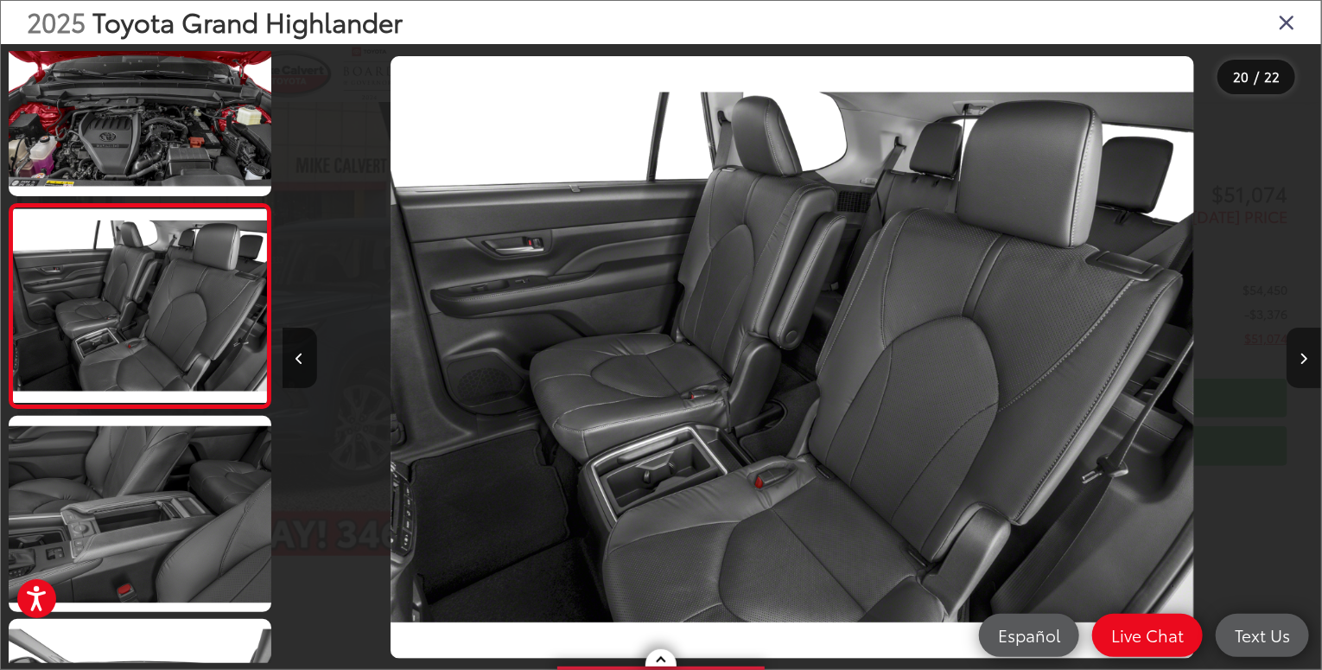
click at [1296, 352] on button "Next image" at bounding box center [1304, 358] width 35 height 61
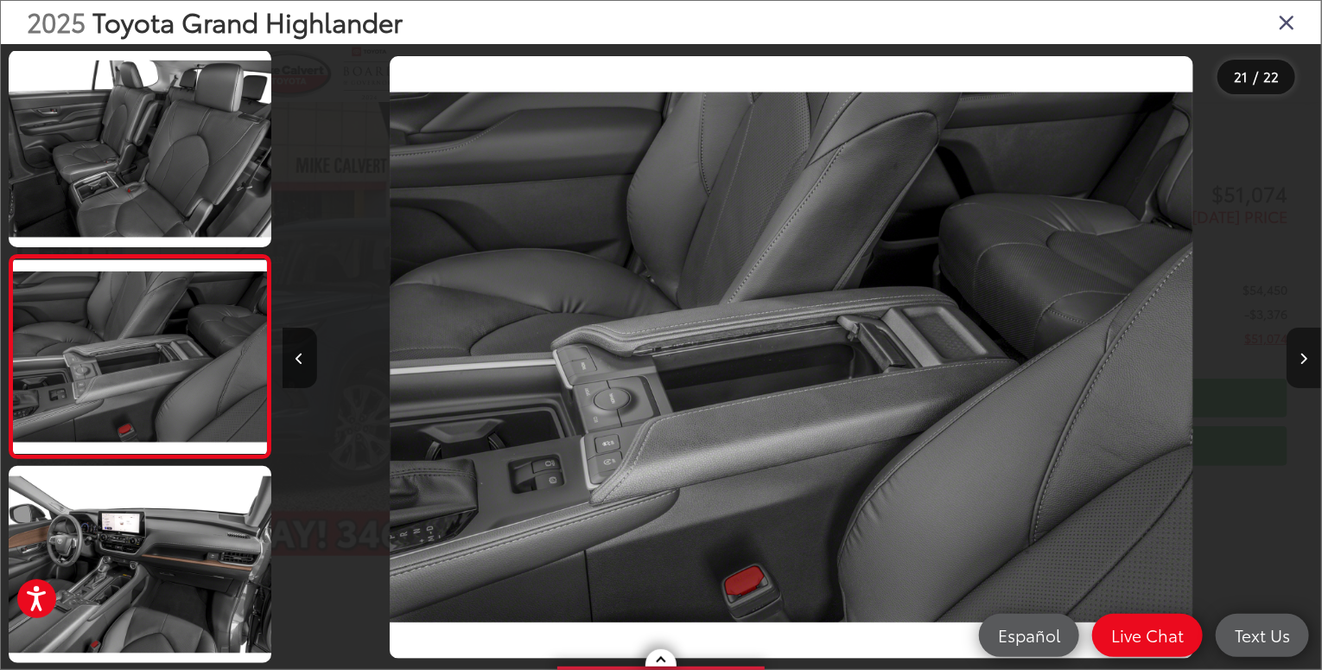
click at [1296, 352] on button "Next image" at bounding box center [1304, 358] width 35 height 61
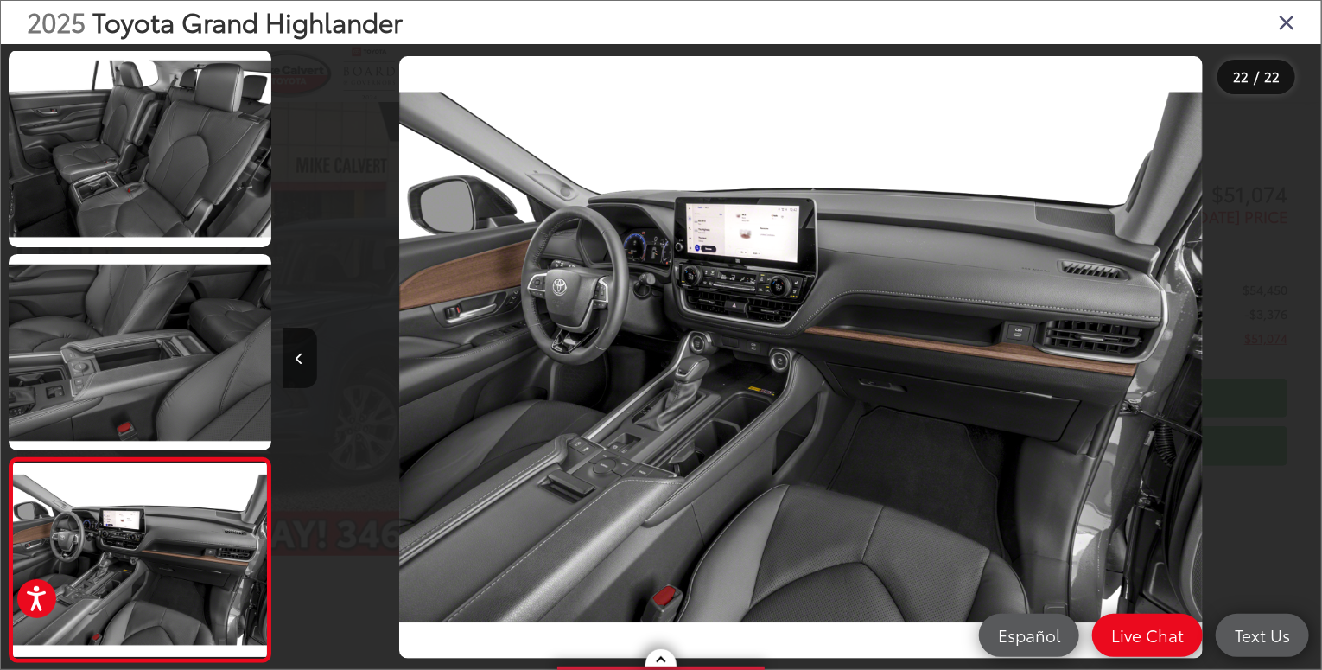
click at [1291, 353] on div at bounding box center [1191, 357] width 260 height 627
click at [1289, 18] on icon "Close gallery" at bounding box center [1286, 21] width 17 height 22
